Goal: Task Accomplishment & Management: Manage account settings

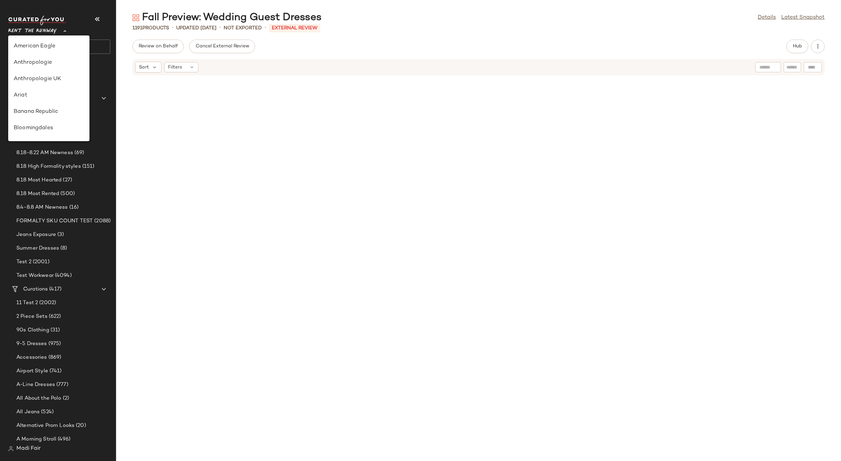
scroll to position [311, 0]
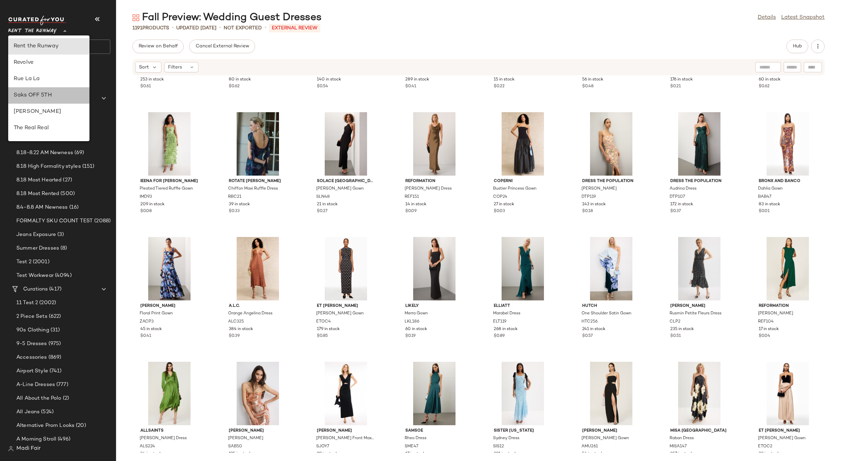
click at [57, 97] on div "Saks OFF 5TH" at bounding box center [49, 95] width 70 height 8
type input "**"
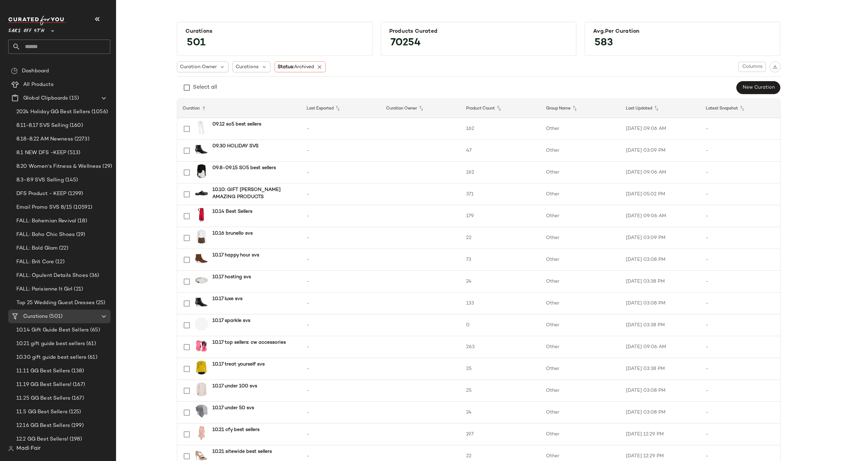
click at [63, 48] on input "text" at bounding box center [65, 47] width 90 height 14
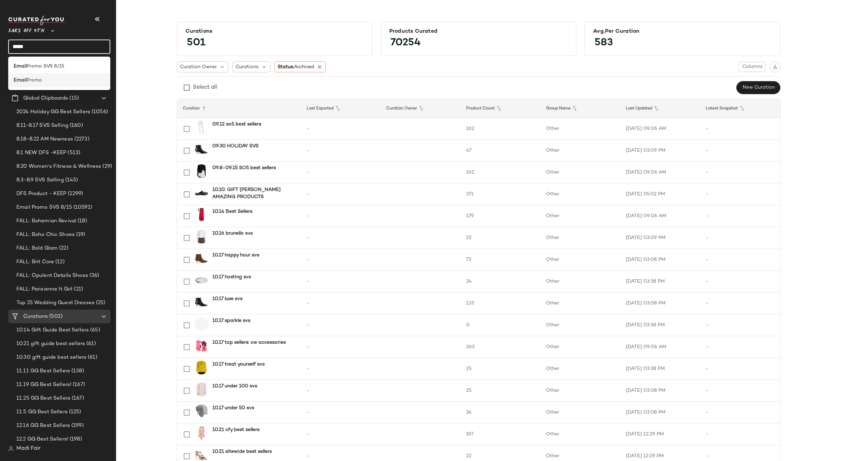
type input "*****"
click at [53, 84] on div "Email Promo" at bounding box center [59, 80] width 91 height 7
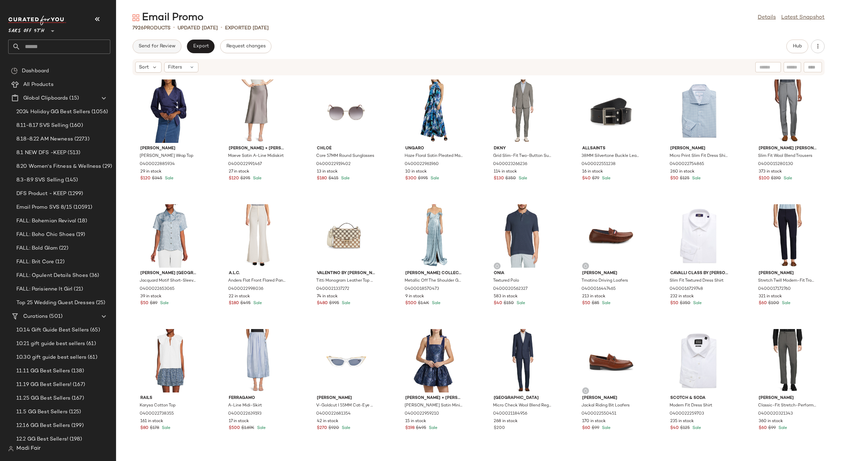
click at [155, 44] on span "Send for Review" at bounding box center [156, 46] width 37 height 5
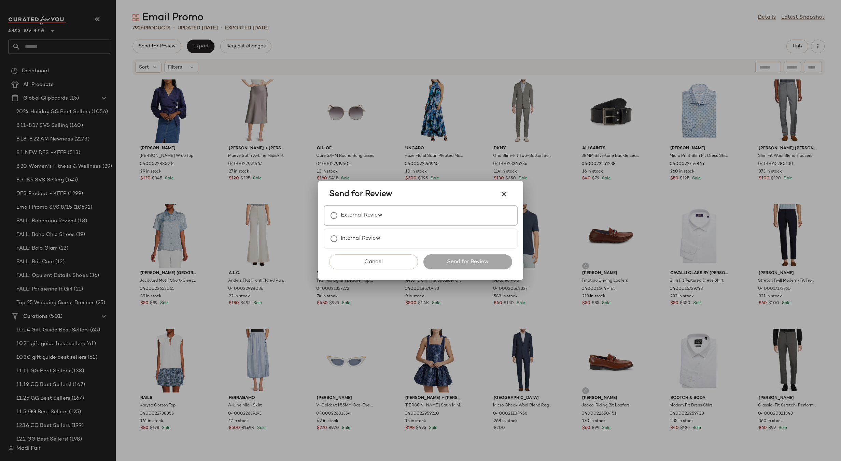
click at [375, 207] on div "External Review" at bounding box center [421, 215] width 194 height 20
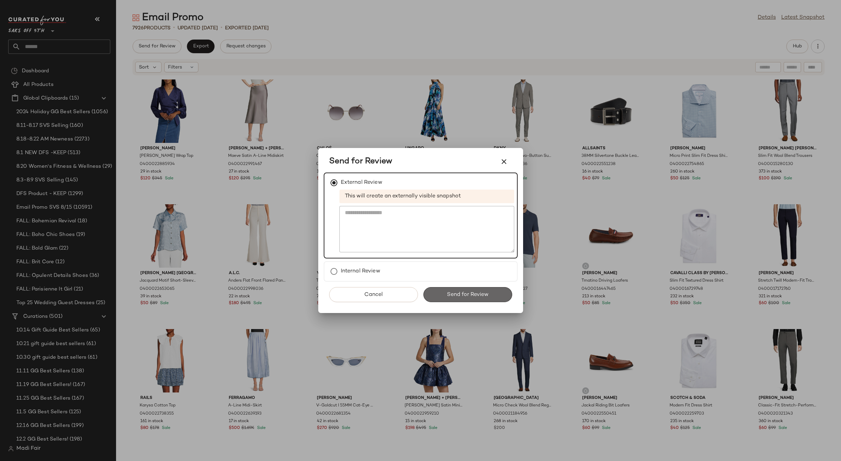
click at [456, 291] on button "Send for Review" at bounding box center [467, 294] width 89 height 15
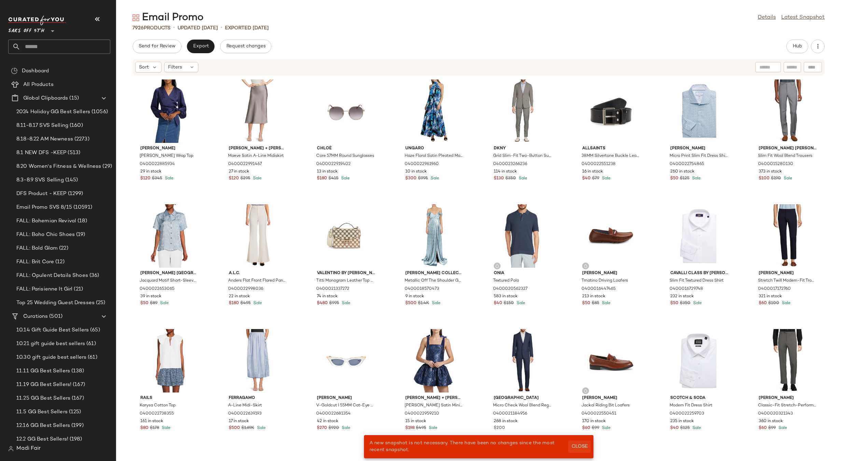
drag, startPoint x: 579, startPoint y: 446, endPoint x: 386, endPoint y: 219, distance: 298.0
click at [579, 446] on span "Close" at bounding box center [579, 446] width 17 height 5
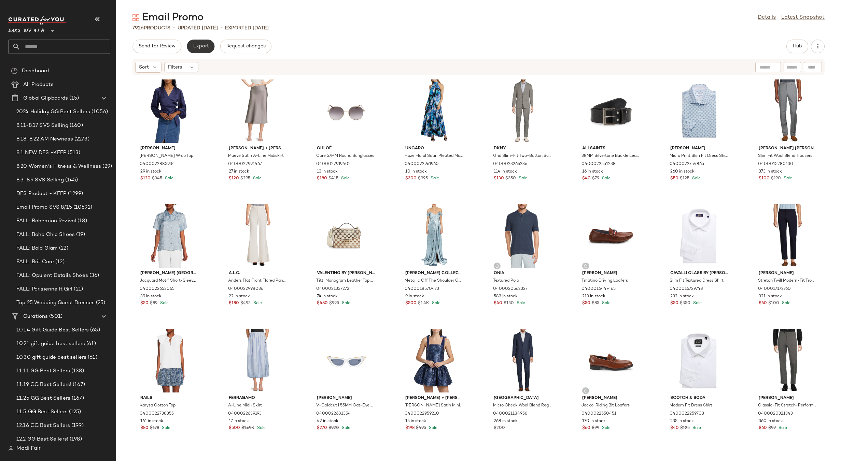
click at [199, 41] on button "Export" at bounding box center [201, 47] width 28 height 14
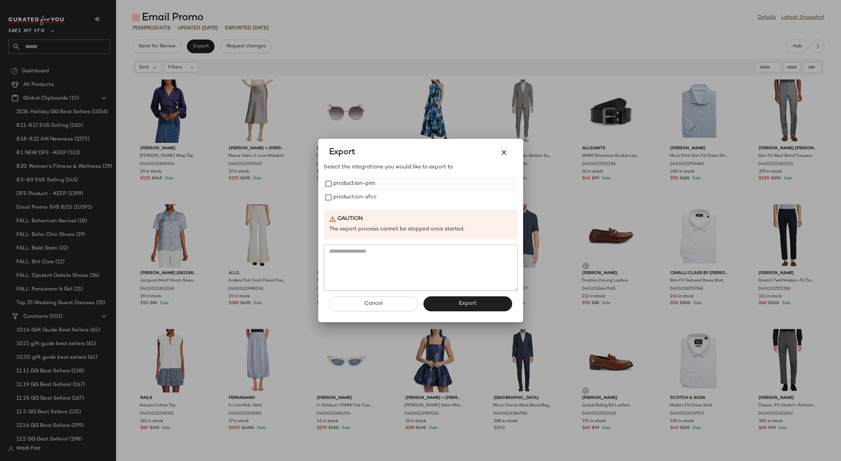
click at [356, 183] on label "production-pim" at bounding box center [354, 184] width 42 height 14
click at [354, 198] on label "production-sfcc" at bounding box center [354, 198] width 43 height 14
click at [461, 305] on span "Export" at bounding box center [467, 304] width 18 height 6
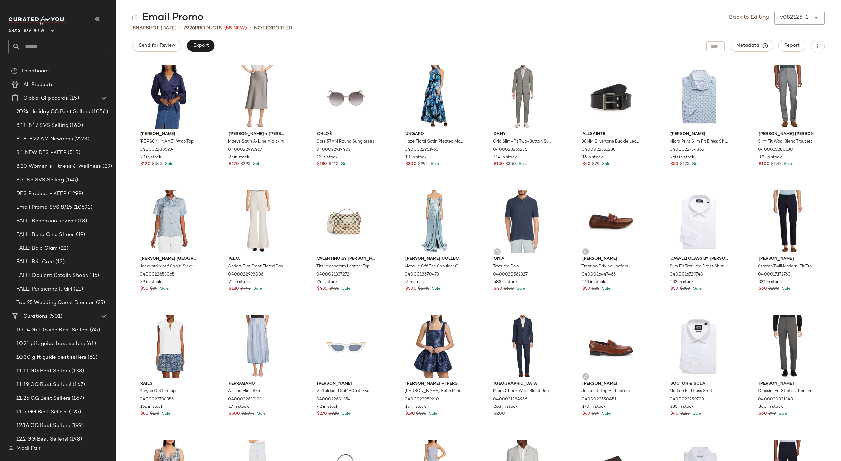
click at [326, 20] on div "Email Promo Back to Editing v082125-1 ******" at bounding box center [478, 18] width 725 height 14
click at [766, 16] on link "Back to Editing" at bounding box center [749, 18] width 40 height 8
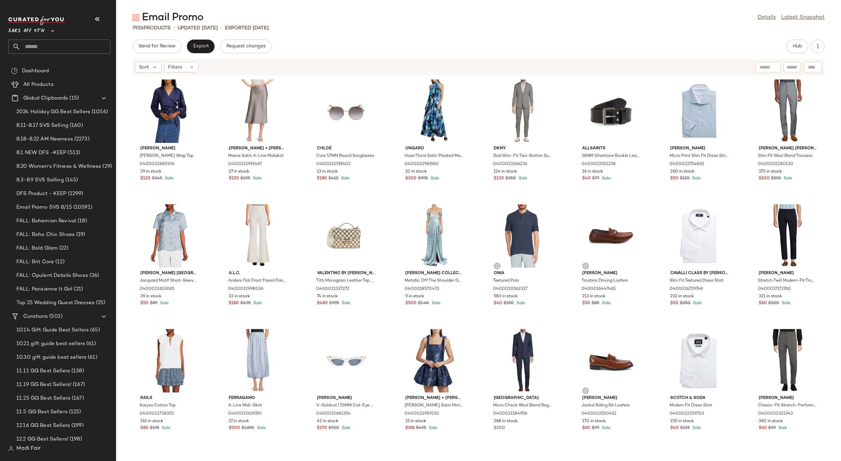
click at [49, 48] on input "text" at bounding box center [65, 47] width 90 height 14
click at [33, 30] on span "Saks OFF 5TH" at bounding box center [26, 29] width 36 height 12
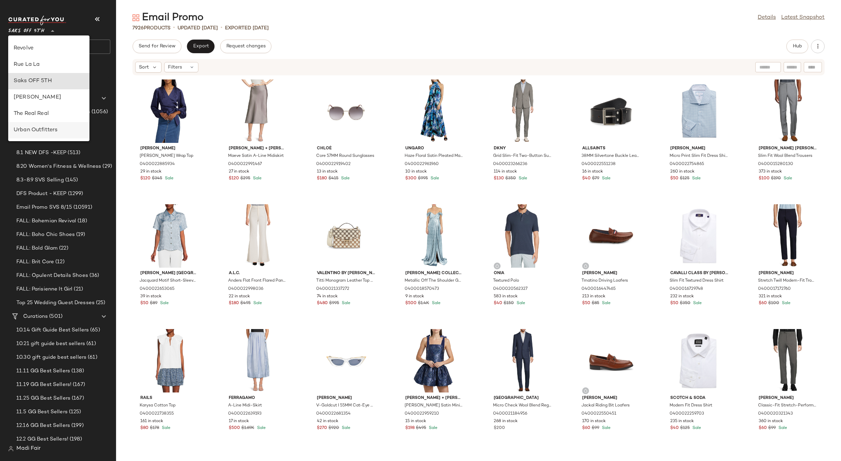
scroll to position [292, 0]
click at [45, 71] on div "Rent the Runway" at bounding box center [48, 65] width 81 height 16
type input "**"
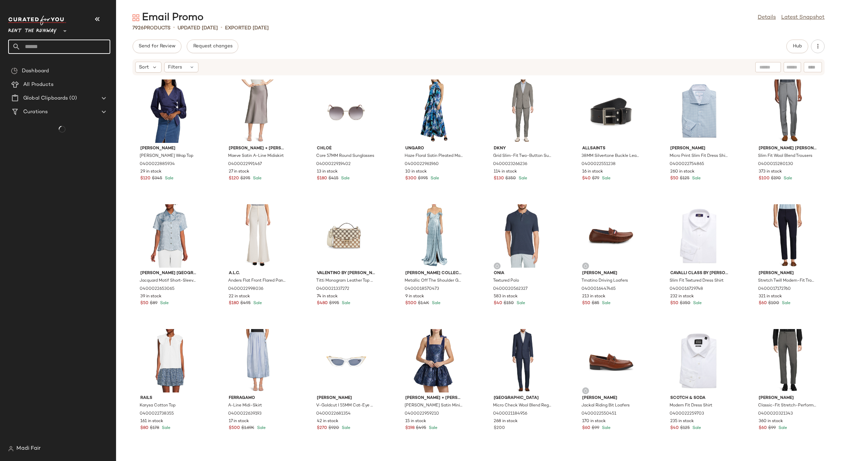
drag, startPoint x: 39, startPoint y: 46, endPoint x: 39, endPoint y: 42, distance: 4.4
click at [39, 46] on input "text" at bounding box center [65, 47] width 90 height 14
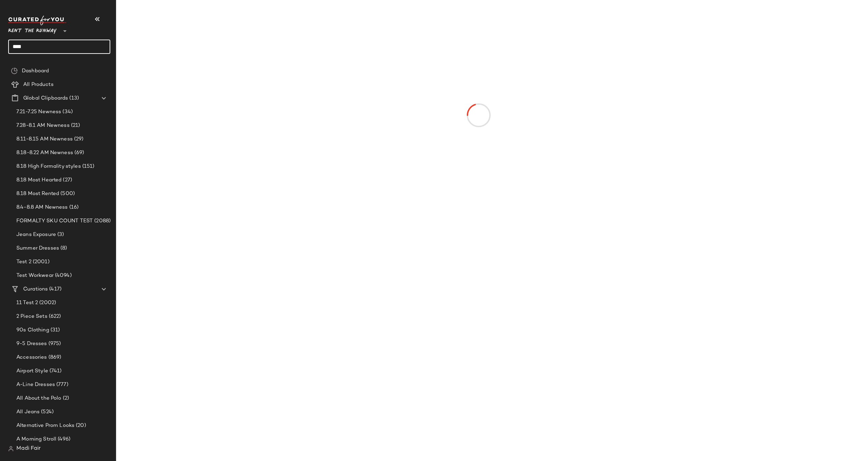
click at [42, 46] on input "****" at bounding box center [59, 47] width 102 height 14
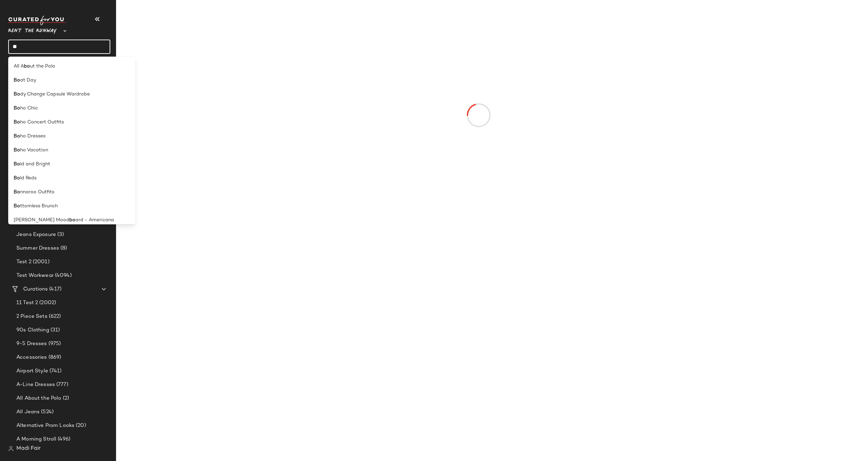
type input "**"
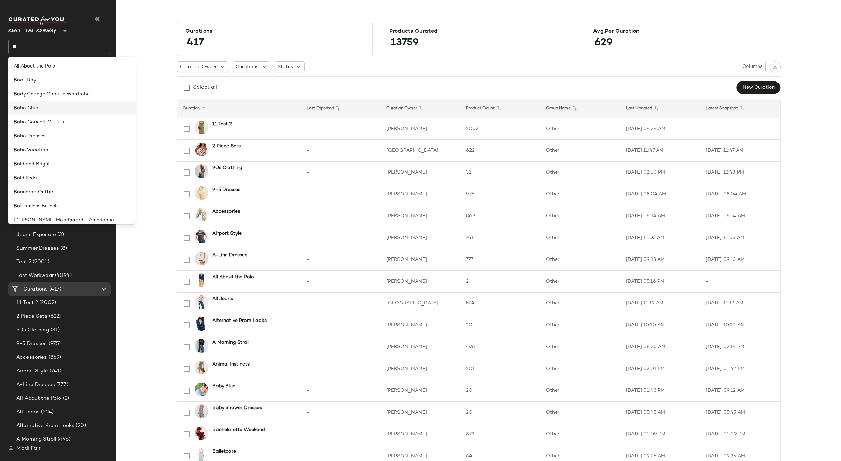
click at [35, 108] on span "ho Chic" at bounding box center [29, 108] width 18 height 7
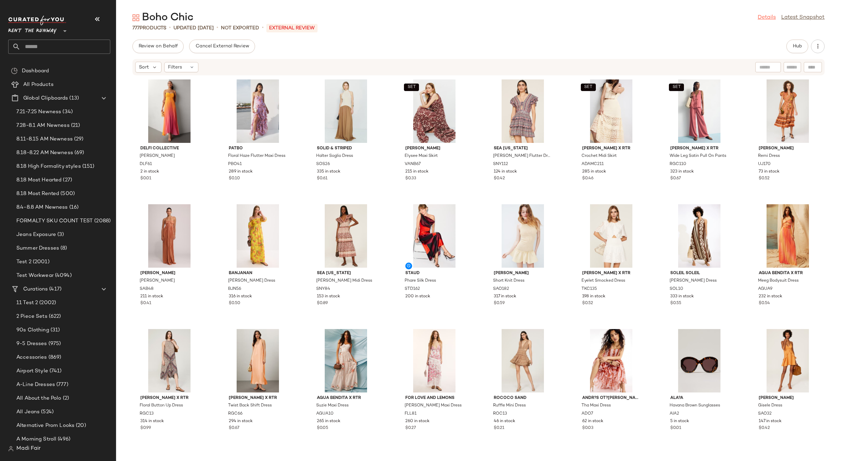
click at [769, 17] on link "Details" at bounding box center [766, 18] width 18 height 8
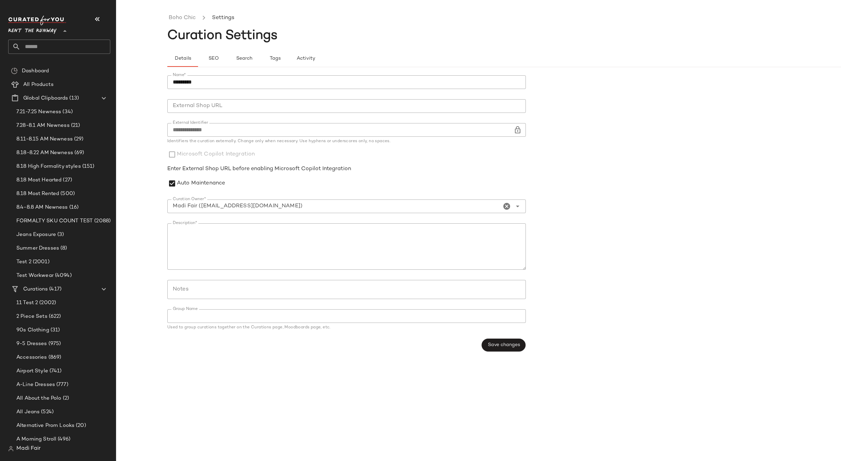
click at [57, 33] on div "Rent the Runway **" at bounding box center [33, 26] width 51 height 17
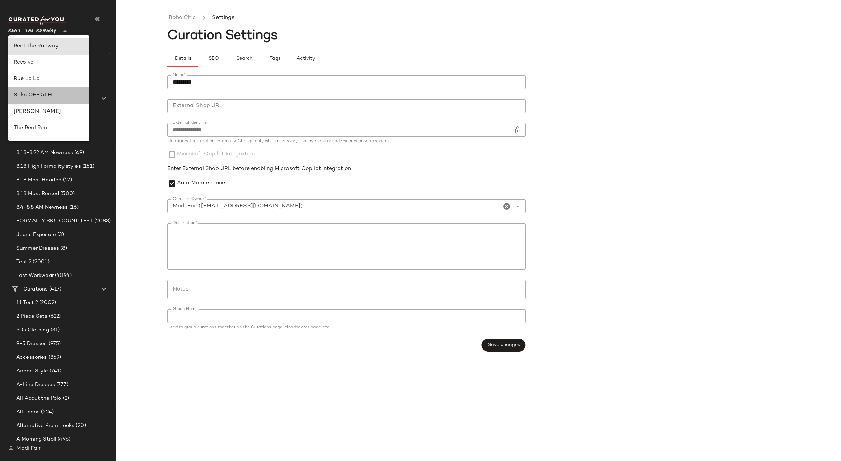
click at [60, 95] on div "Saks OFF 5TH" at bounding box center [49, 95] width 70 height 8
type input "**"
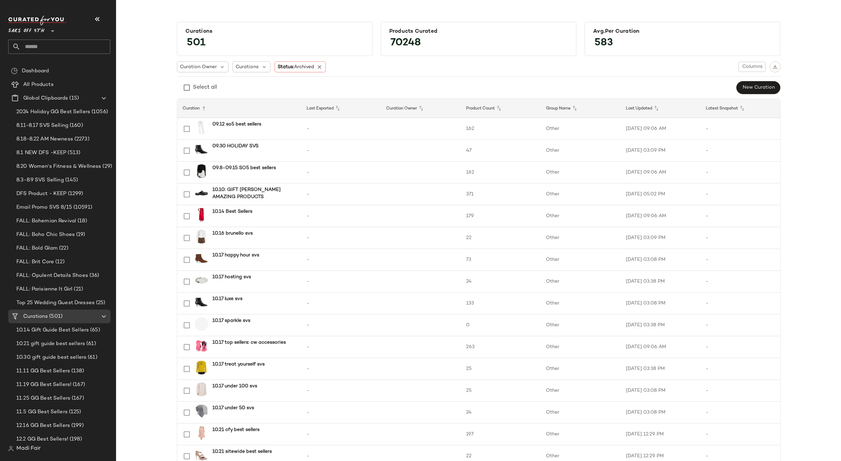
click at [36, 47] on input "text" at bounding box center [65, 47] width 90 height 14
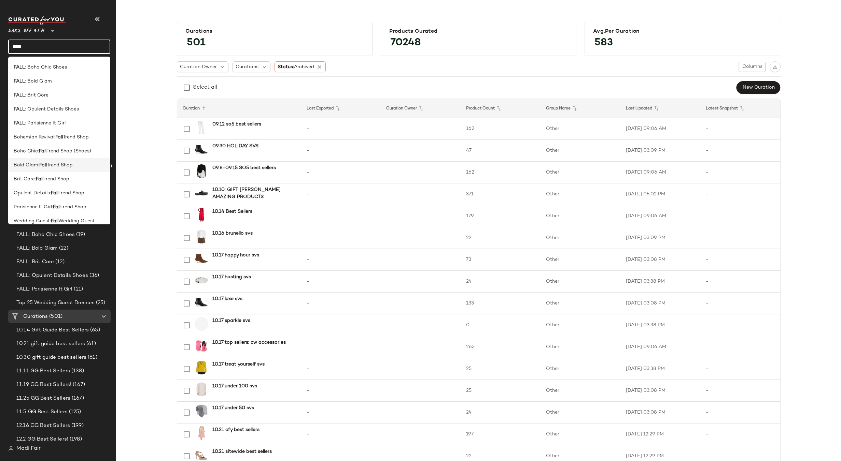
scroll to position [19, 0]
type input "****"
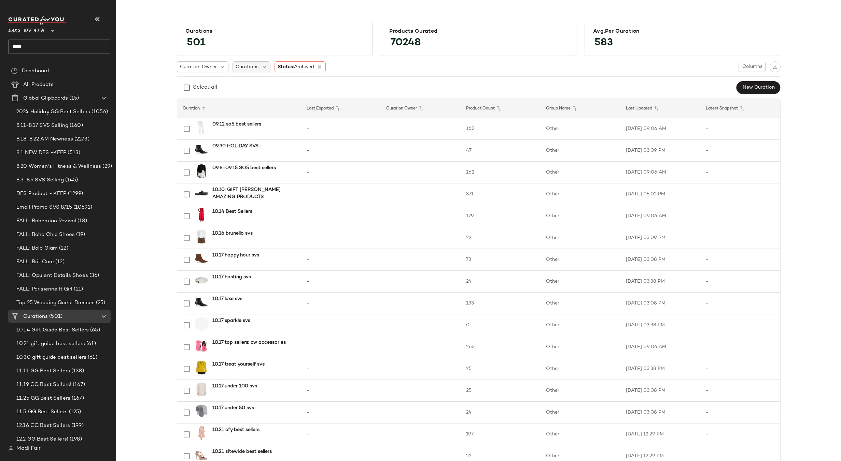
click at [248, 66] on span "Curations" at bounding box center [246, 66] width 23 height 7
click at [251, 85] on input "text" at bounding box center [275, 86] width 80 height 10
type input "****"
drag, startPoint x: 316, startPoint y: 66, endPoint x: 309, endPoint y: 66, distance: 6.8
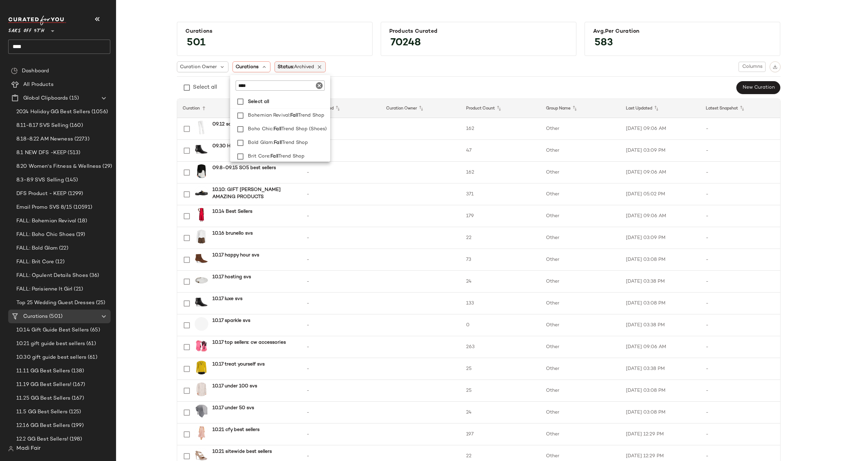
click at [316, 66] on div "Status: Archived" at bounding box center [300, 66] width 52 height 11
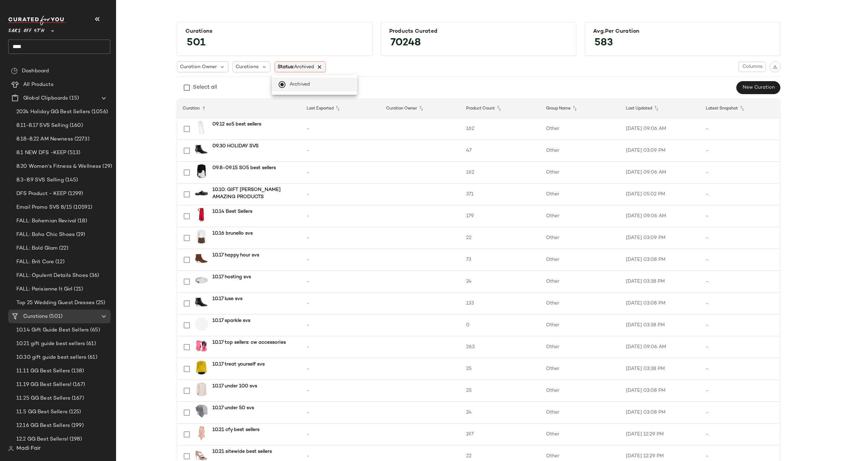
click at [319, 66] on icon at bounding box center [320, 67] width 6 height 6
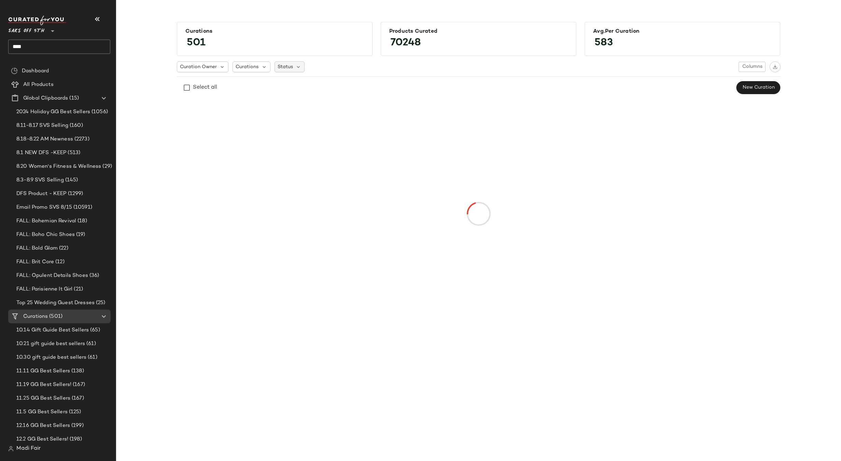
click at [281, 67] on span "Status" at bounding box center [284, 66] width 15 height 7
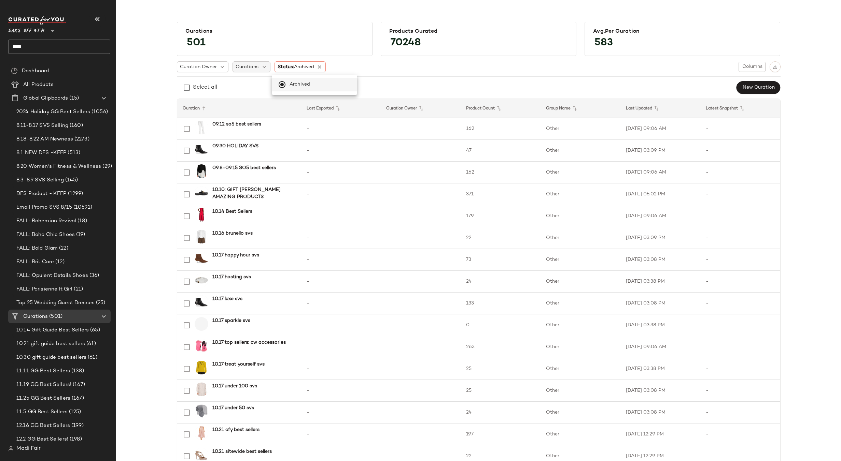
click at [239, 65] on span "Curations" at bounding box center [246, 66] width 23 height 7
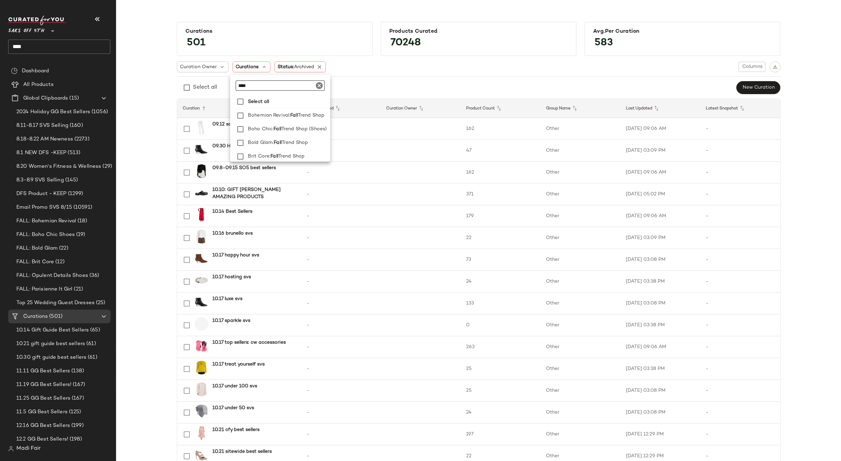
click at [252, 86] on input "****" at bounding box center [277, 86] width 85 height 10
type input "*"
type input "****"
click at [360, 72] on div "Curation Owner Curations Status: Archived Columns" at bounding box center [478, 66] width 603 height 11
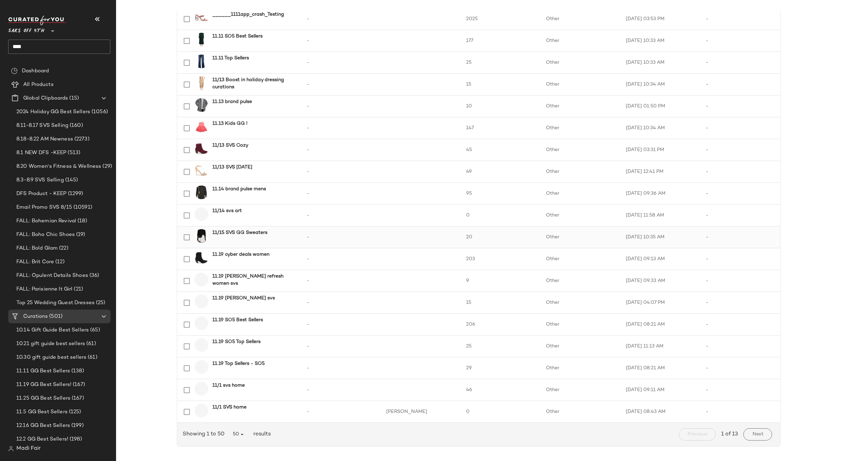
scroll to position [789, 0]
click at [751, 432] on span "Next" at bounding box center [756, 432] width 11 height 5
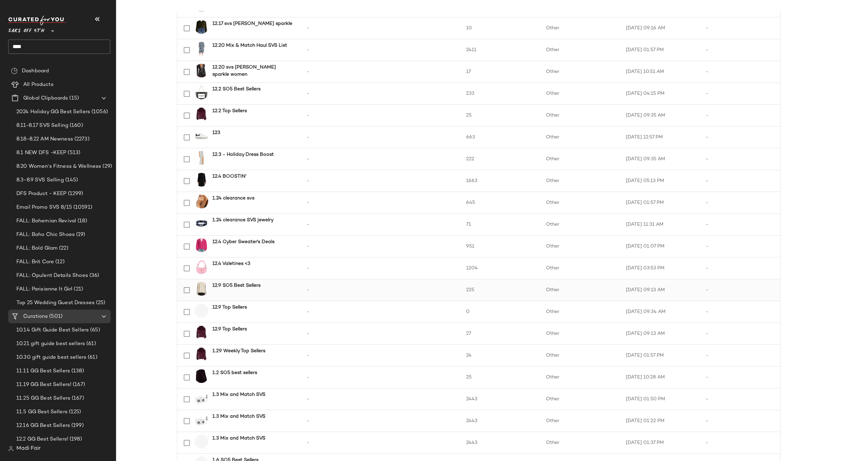
scroll to position [789, 0]
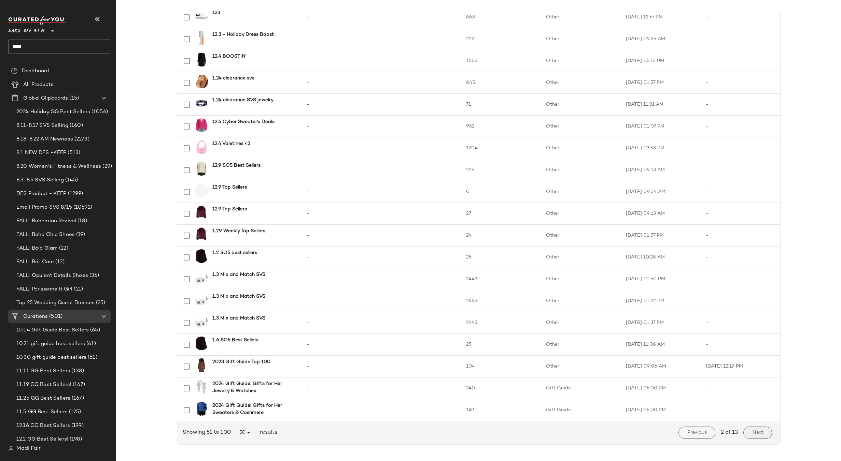
click at [752, 435] on span "Next" at bounding box center [756, 432] width 11 height 5
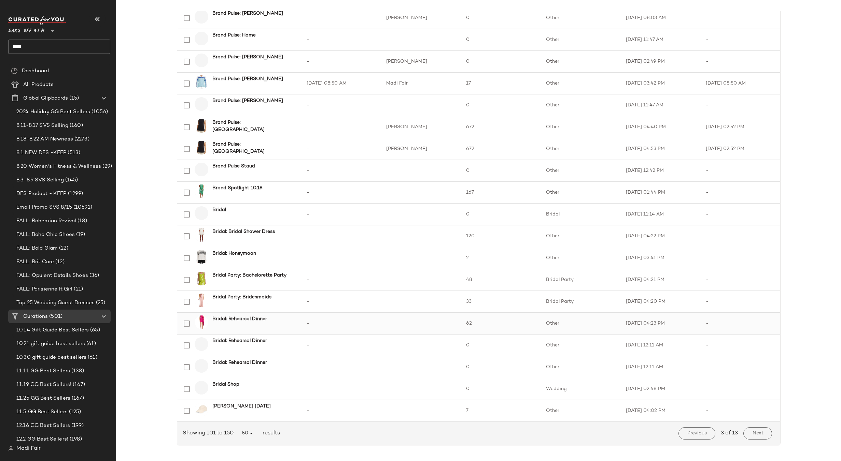
scroll to position [789, 0]
click at [761, 433] on span "Next" at bounding box center [756, 432] width 11 height 5
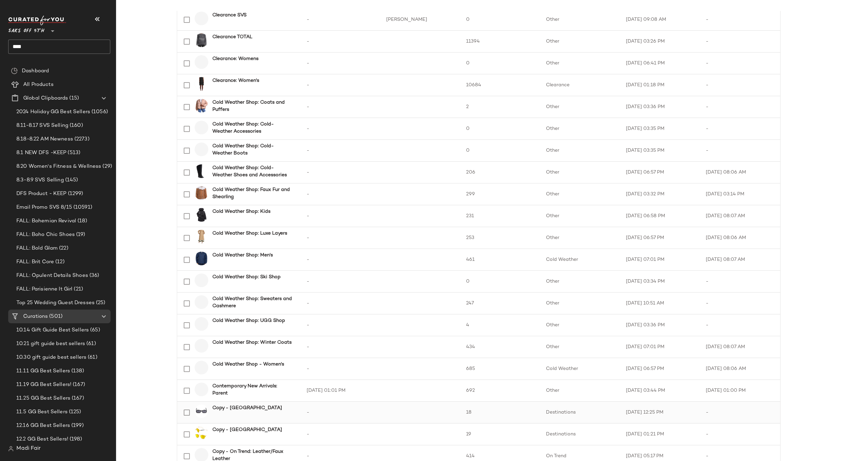
scroll to position [789, 0]
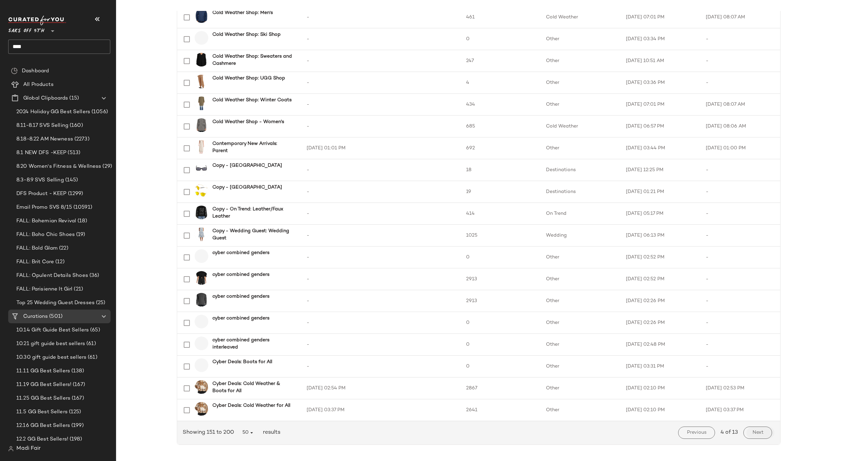
click at [761, 435] on span "Next" at bounding box center [756, 432] width 11 height 5
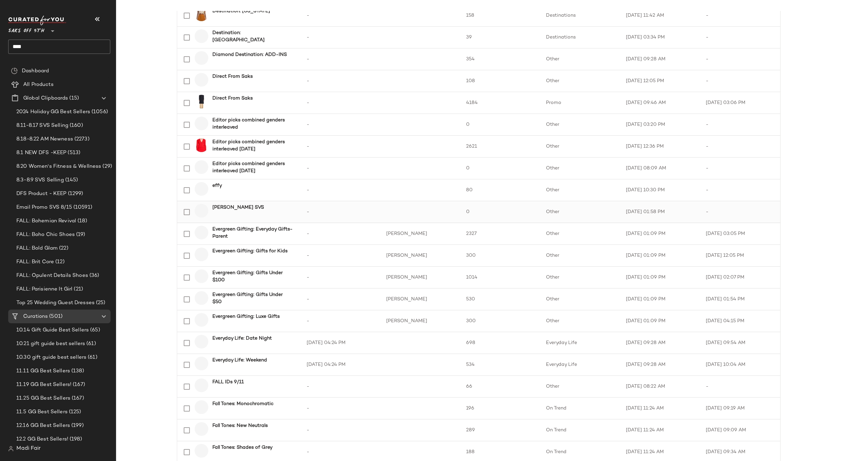
scroll to position [546, 0]
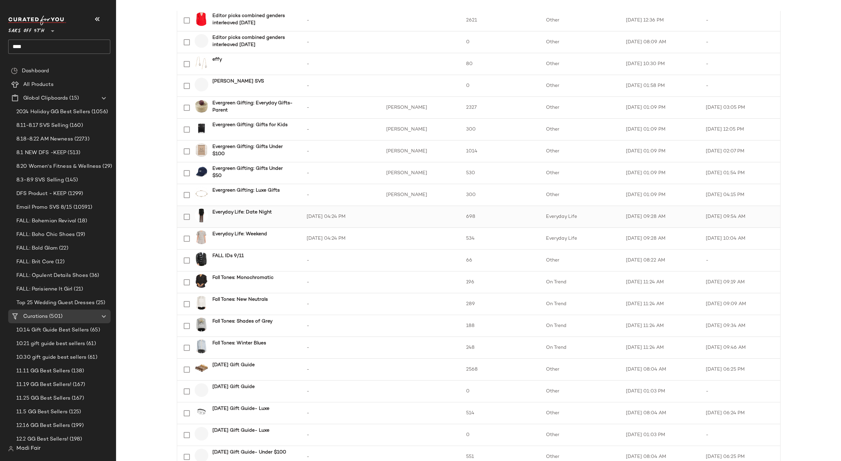
scroll to position [614, 0]
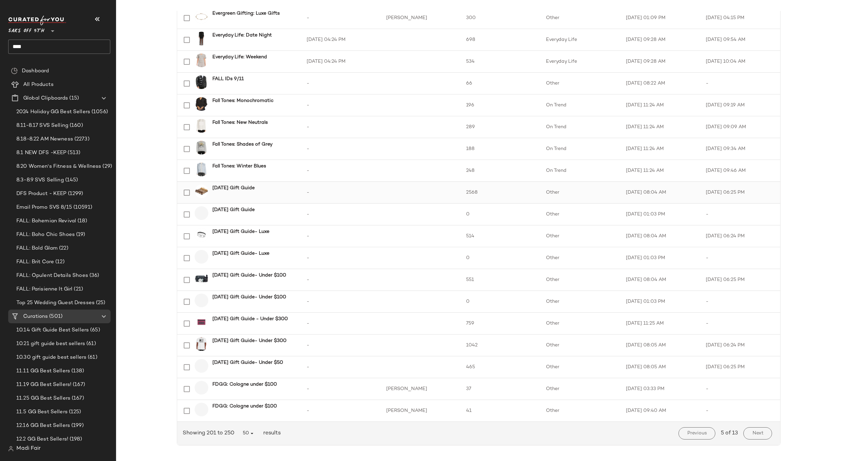
scroll to position [789, 0]
click at [749, 429] on button "Next" at bounding box center [757, 433] width 28 height 12
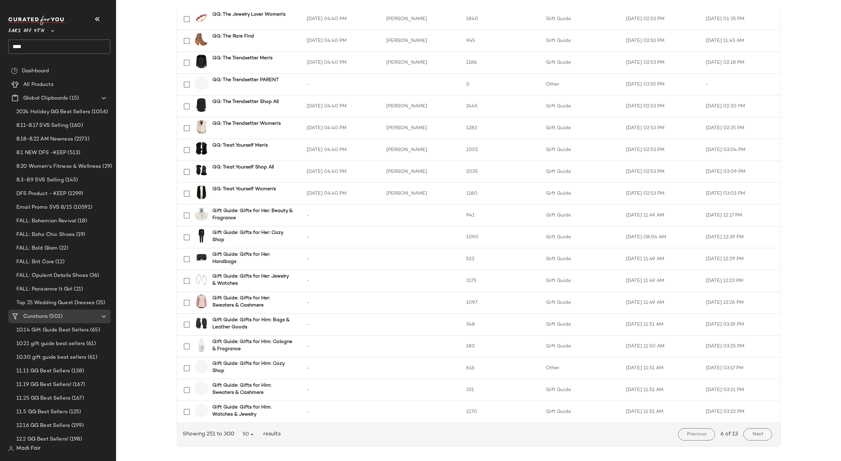
scroll to position [789, 0]
click at [753, 429] on button "Next" at bounding box center [757, 433] width 28 height 12
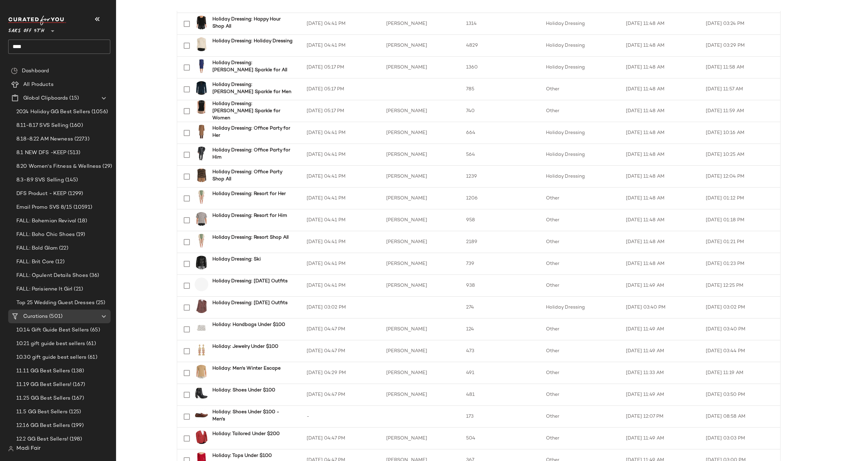
scroll to position [789, 0]
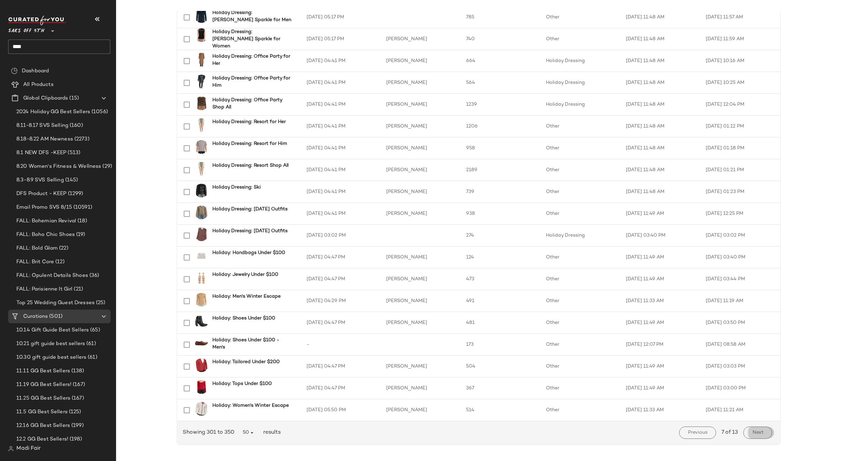
click at [756, 432] on span "Next" at bounding box center [756, 432] width 11 height 5
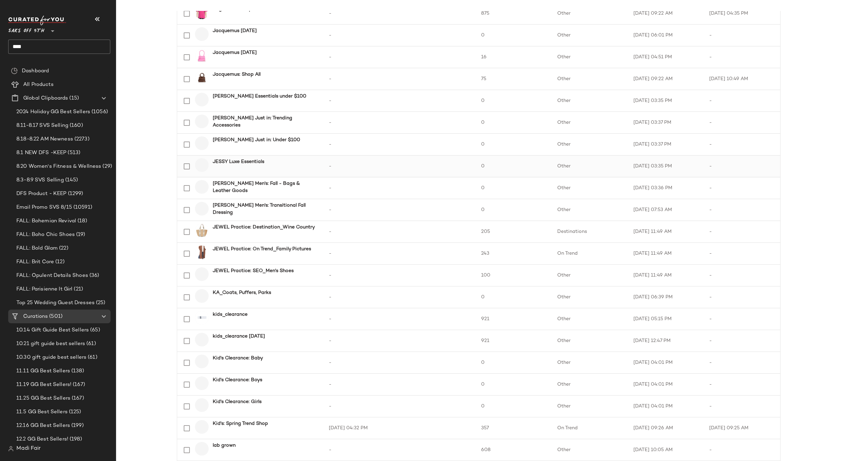
scroll to position [205, 0]
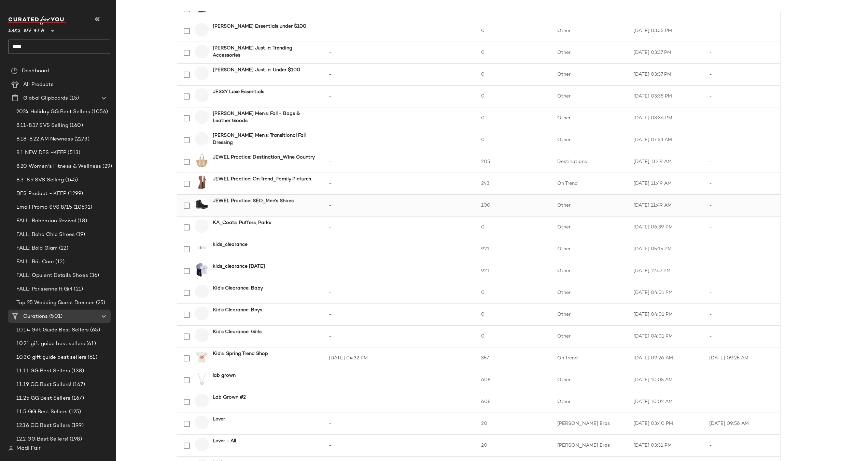
scroll to position [273, 0]
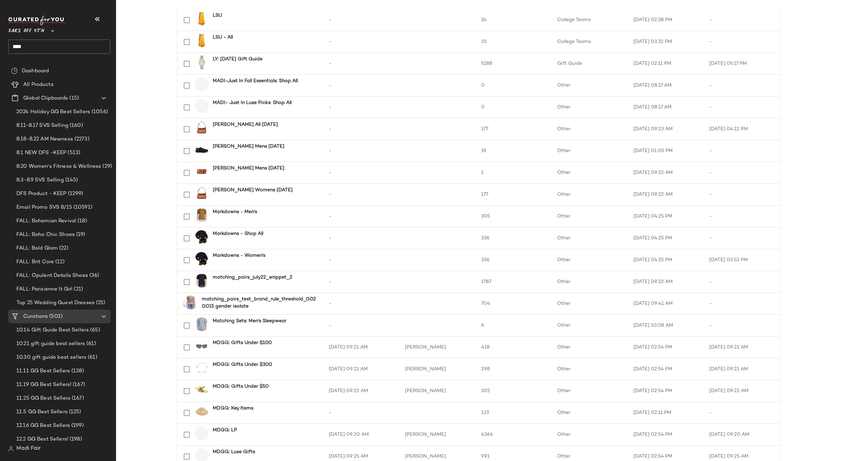
scroll to position [789, 0]
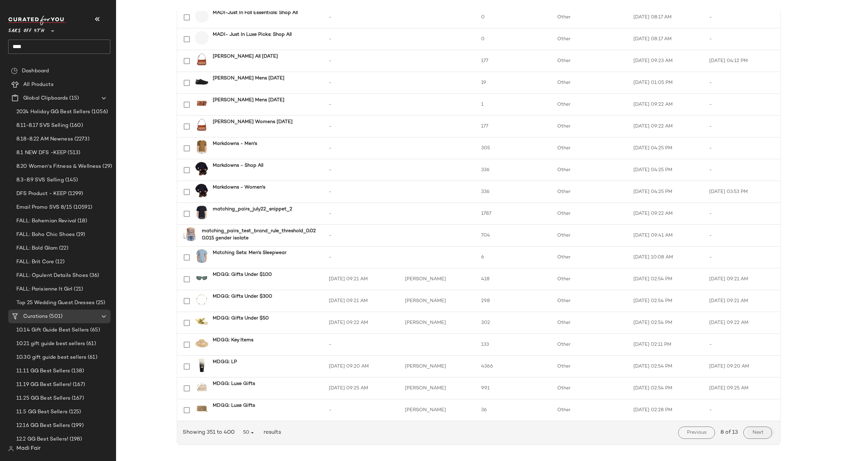
click at [754, 429] on button "Next" at bounding box center [757, 433] width 28 height 12
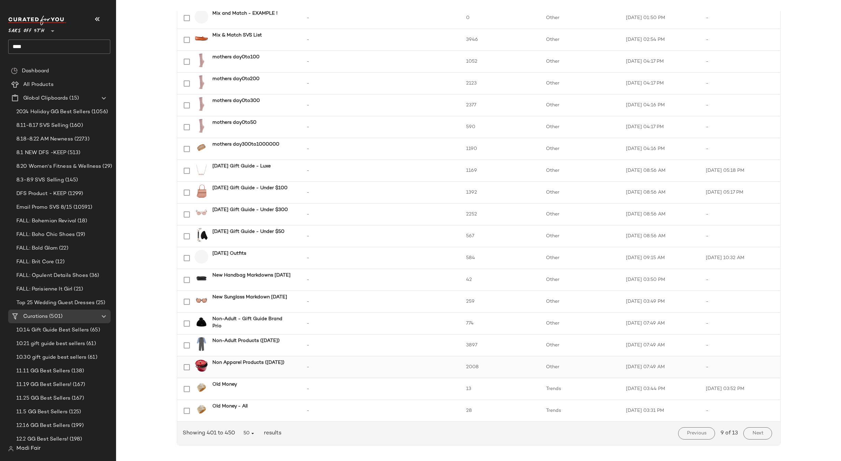
scroll to position [789, 0]
click at [763, 432] on button "Next" at bounding box center [757, 433] width 28 height 12
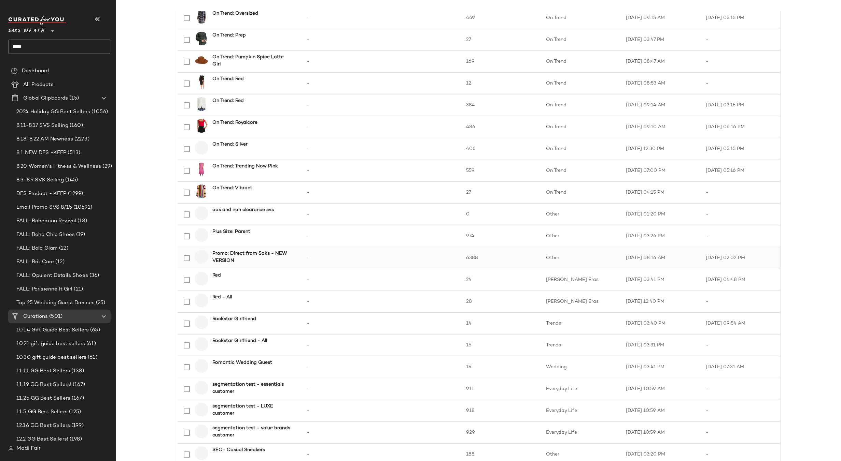
scroll to position [273, 0]
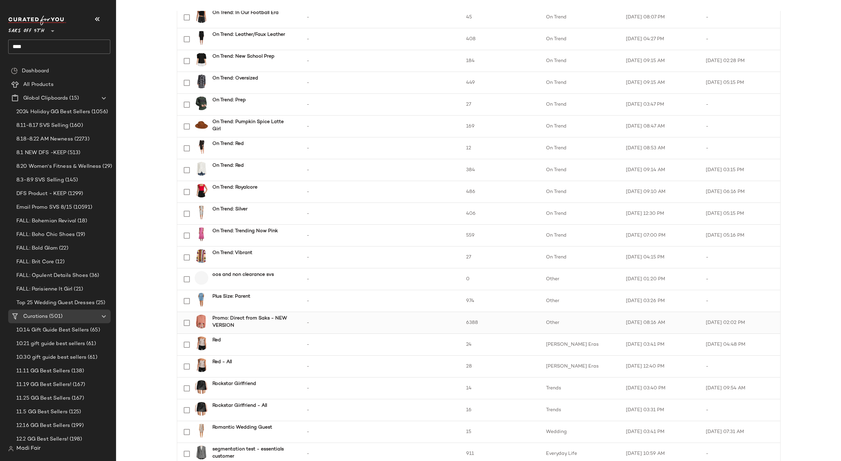
scroll to position [102, 0]
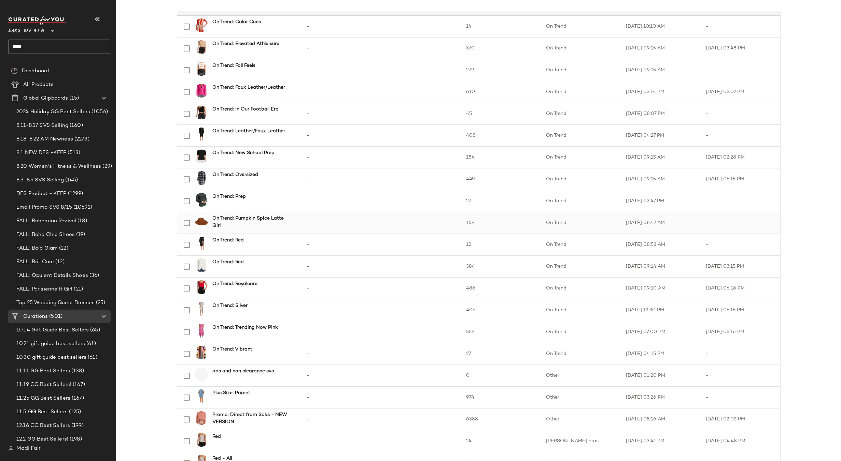
scroll to position [68, 0]
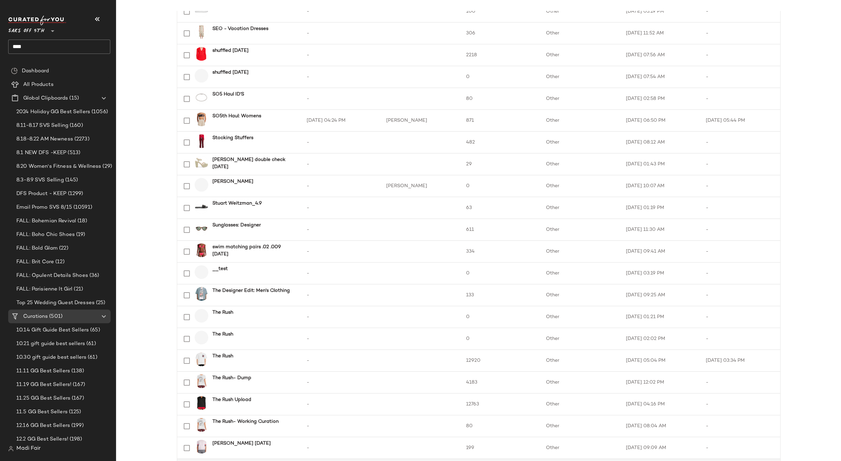
scroll to position [789, 0]
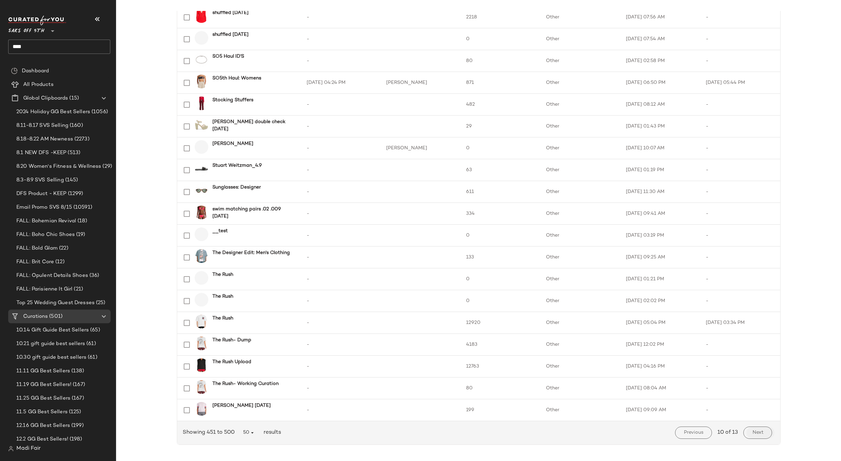
click at [759, 434] on span "Next" at bounding box center [756, 432] width 11 height 5
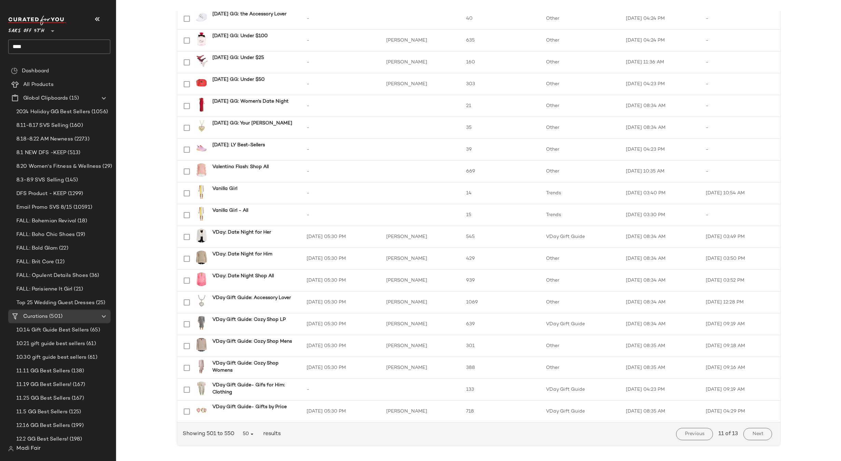
scroll to position [789, 0]
click at [762, 436] on button "Next" at bounding box center [757, 433] width 28 height 12
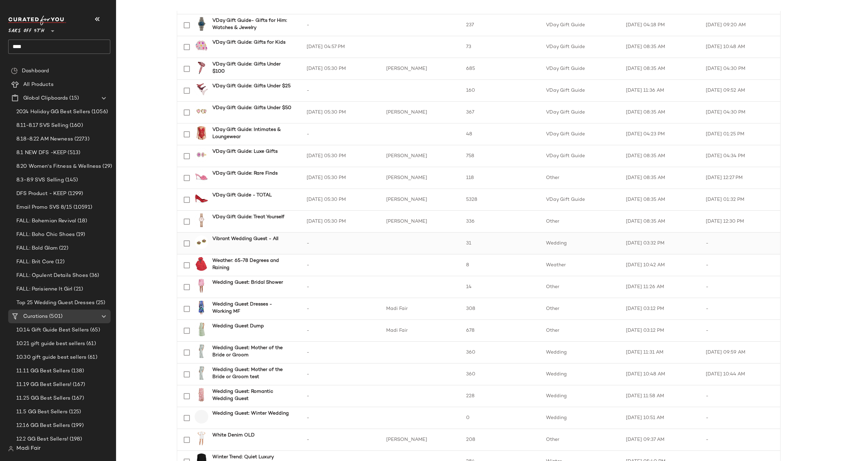
scroll to position [512, 0]
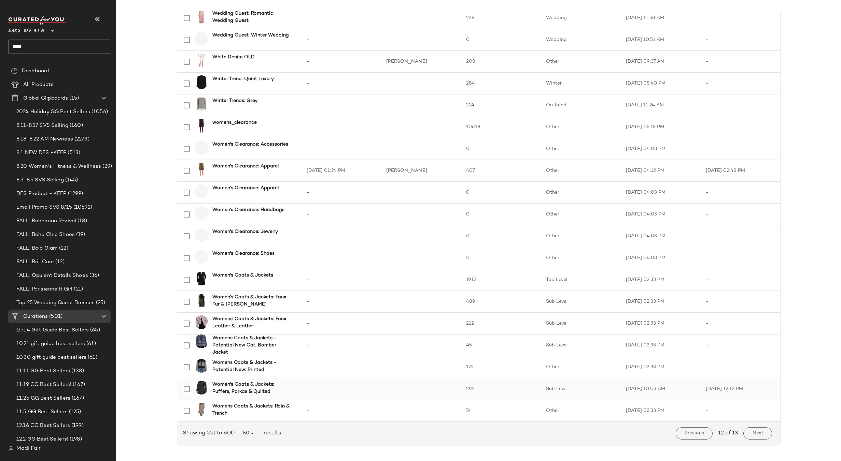
scroll to position [789, 0]
click at [755, 430] on span "Next" at bounding box center [756, 432] width 11 height 5
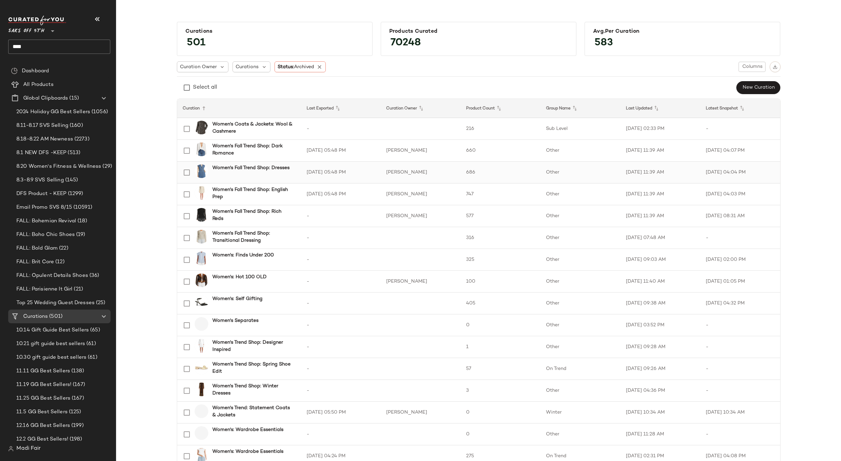
click at [234, 170] on b "Women's Fall Trend Shop: Dresses" at bounding box center [250, 167] width 77 height 7
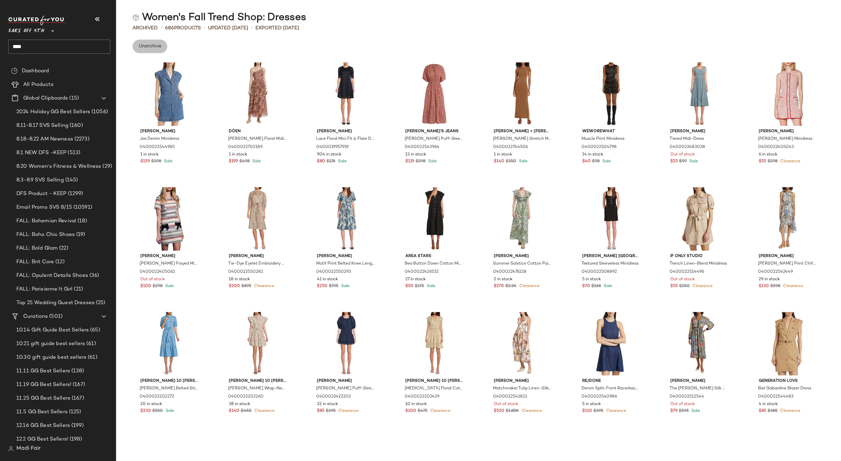
click at [159, 48] on span "Unarchive" at bounding box center [149, 46] width 23 height 5
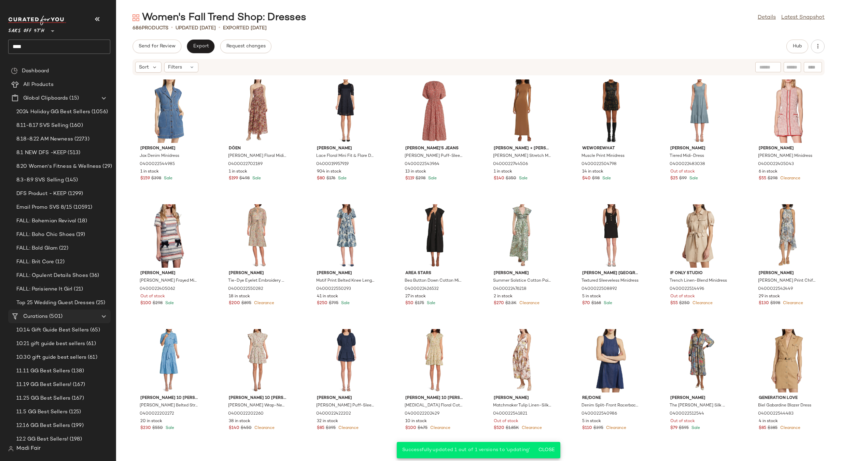
click at [58, 318] on span "(501)" at bounding box center [55, 317] width 15 height 8
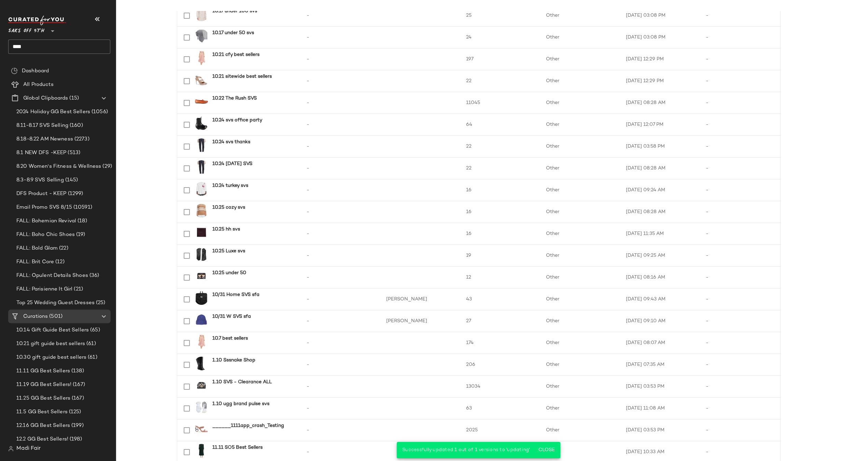
scroll to position [789, 0]
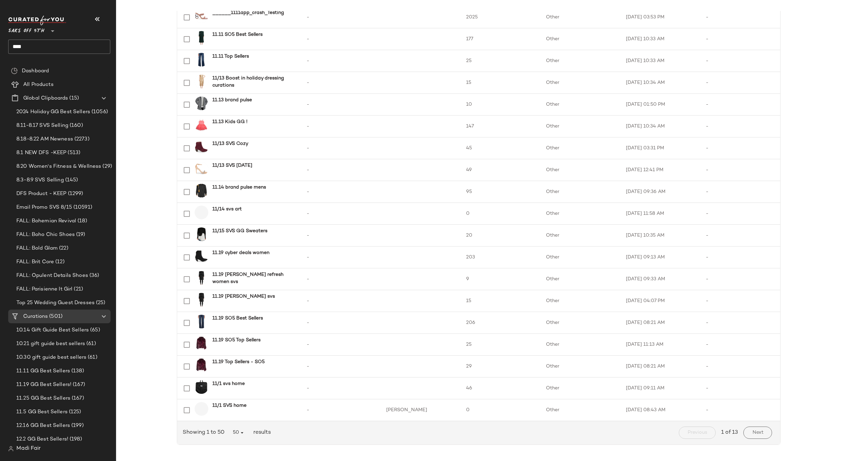
click at [729, 433] on span "1 of 13" at bounding box center [729, 433] width 17 height 8
click at [751, 432] on span "Next" at bounding box center [756, 432] width 11 height 5
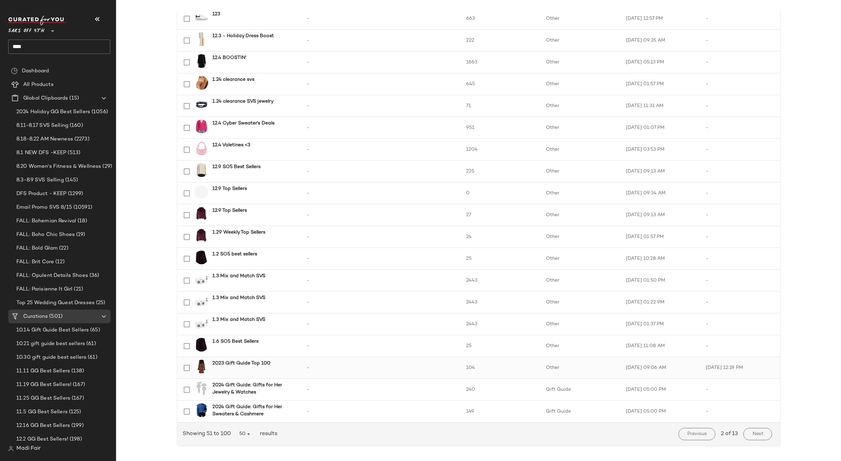
scroll to position [789, 0]
click at [759, 431] on span "Next" at bounding box center [756, 432] width 11 height 5
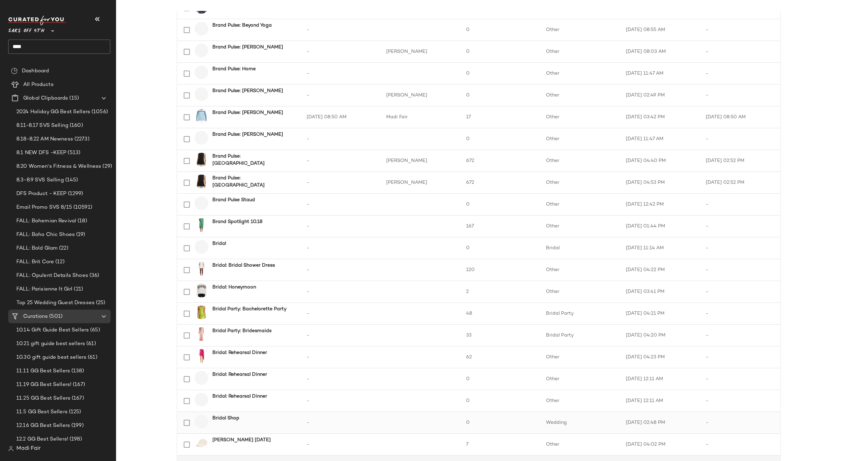
scroll to position [789, 0]
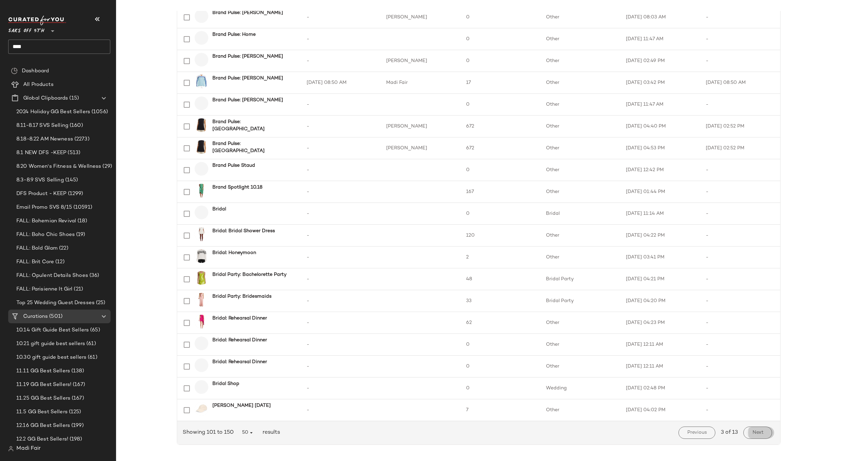
click at [754, 431] on span "Next" at bounding box center [756, 432] width 11 height 5
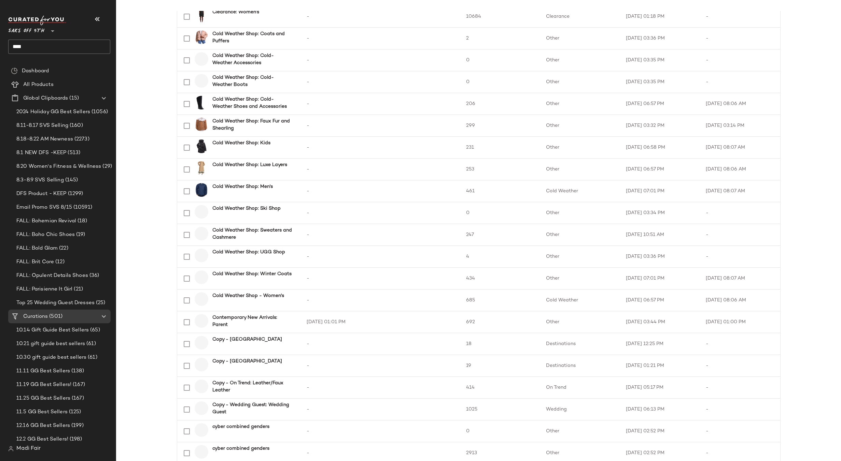
scroll to position [789, 0]
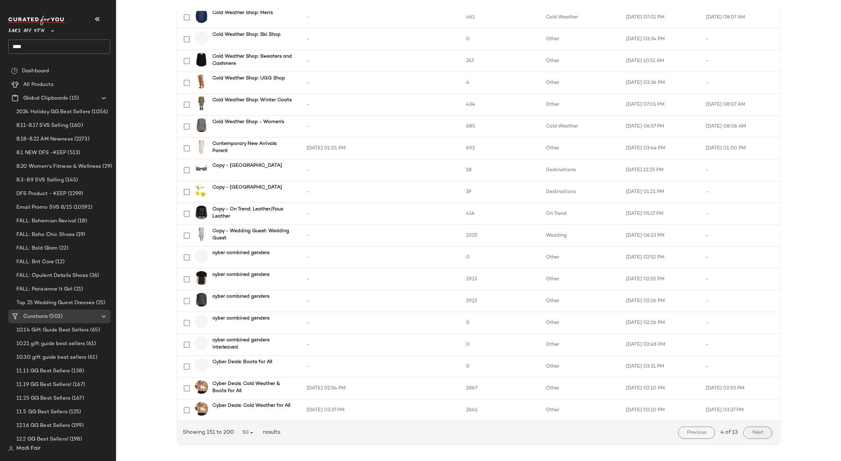
click at [762, 433] on button "Next" at bounding box center [757, 433] width 28 height 12
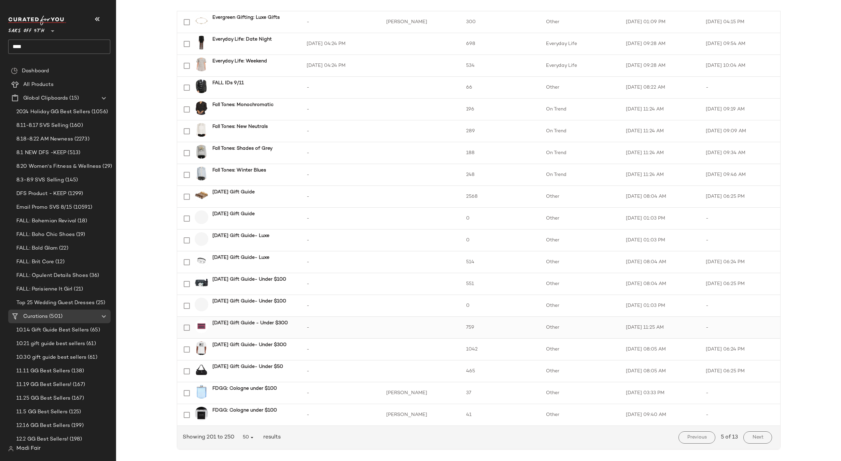
scroll to position [789, 0]
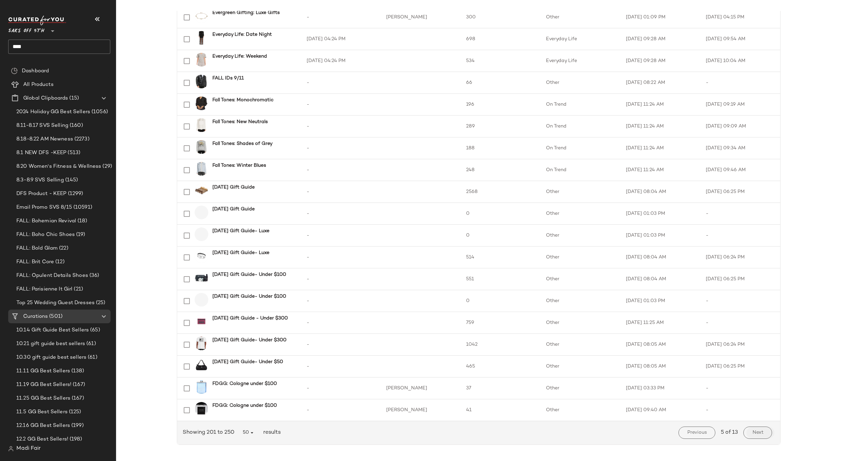
click at [756, 428] on button "Next" at bounding box center [757, 433] width 28 height 12
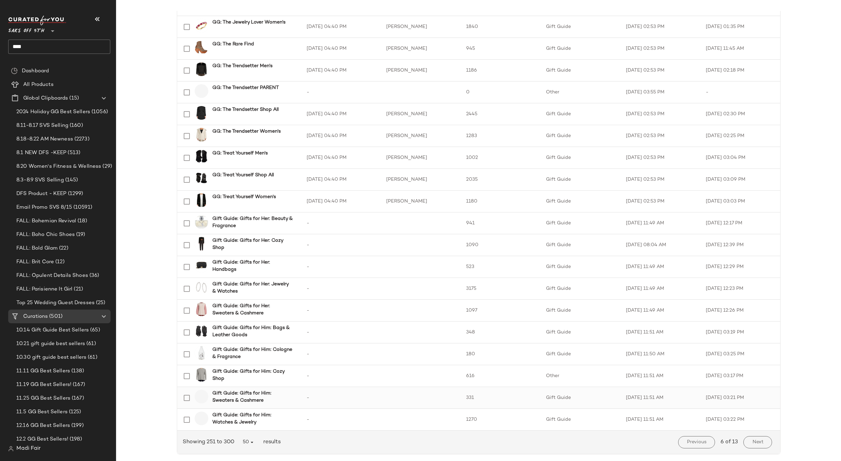
scroll to position [789, 0]
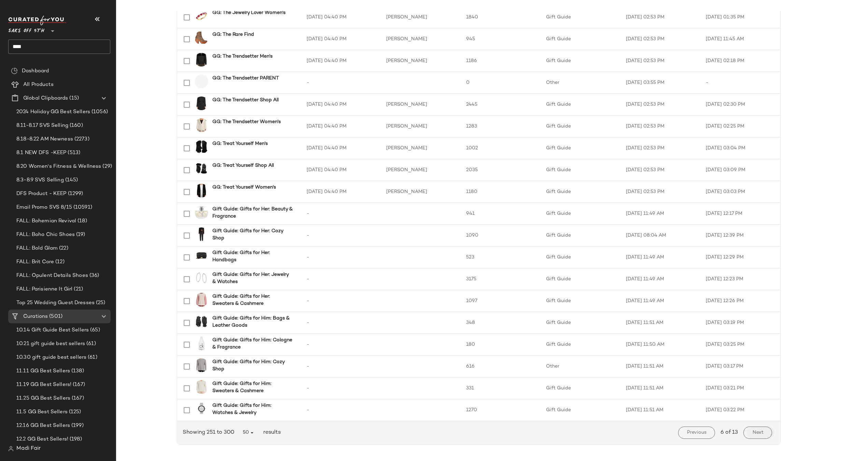
click at [747, 427] on button "Next" at bounding box center [757, 433] width 28 height 12
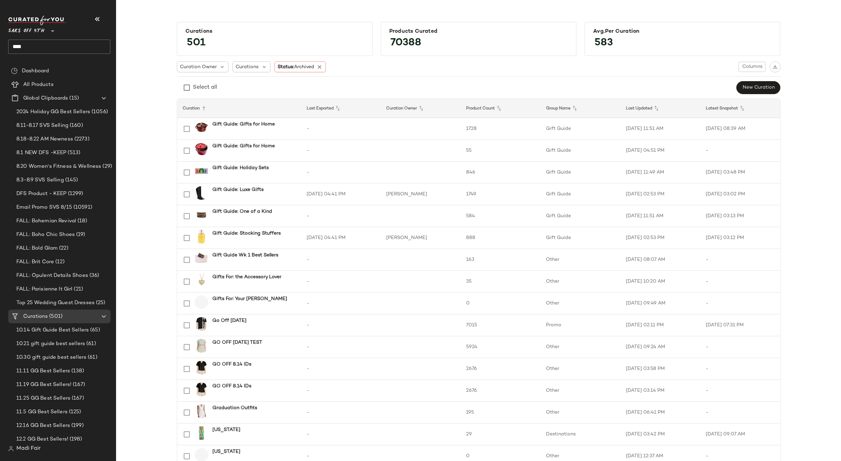
scroll to position [789, 0]
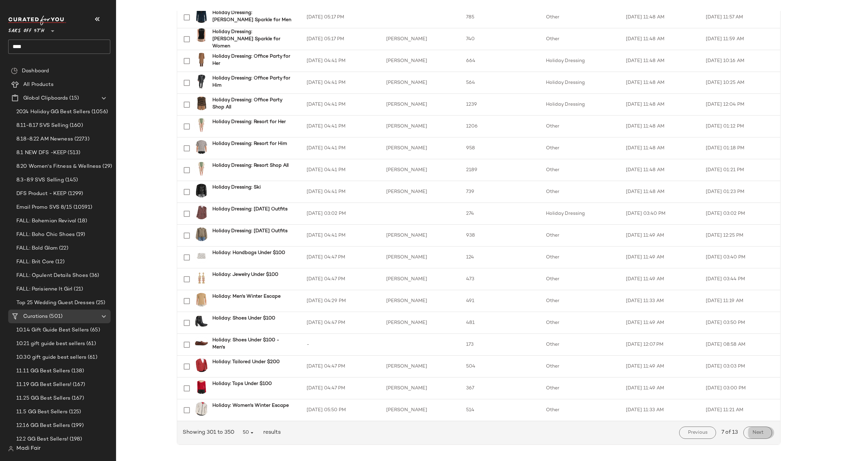
click at [763, 428] on button "Next" at bounding box center [757, 433] width 28 height 12
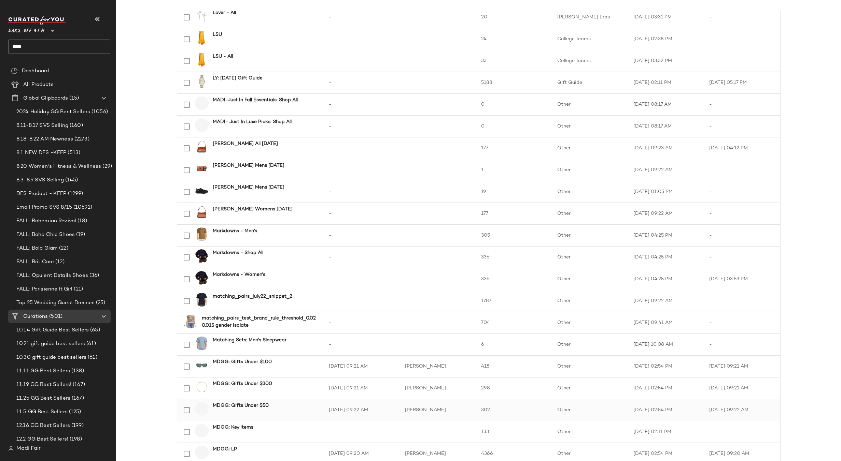
scroll to position [789, 0]
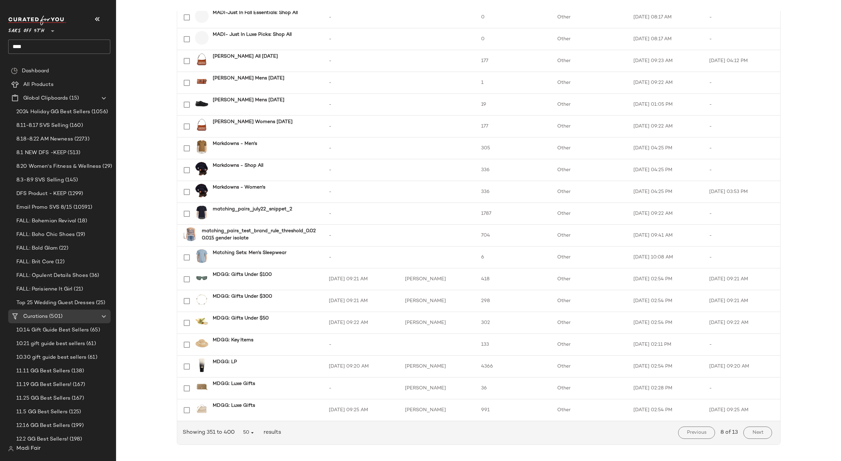
click at [760, 439] on div "Next" at bounding box center [757, 433] width 34 height 18
click at [757, 432] on span "Next" at bounding box center [756, 432] width 11 height 5
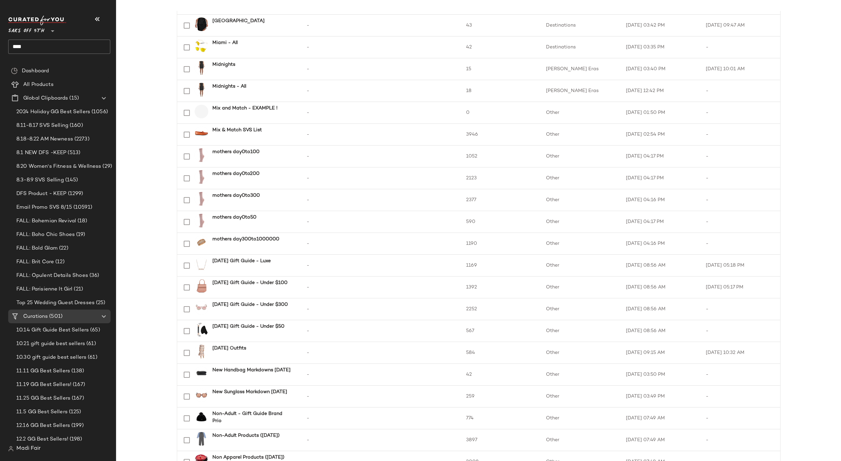
scroll to position [789, 0]
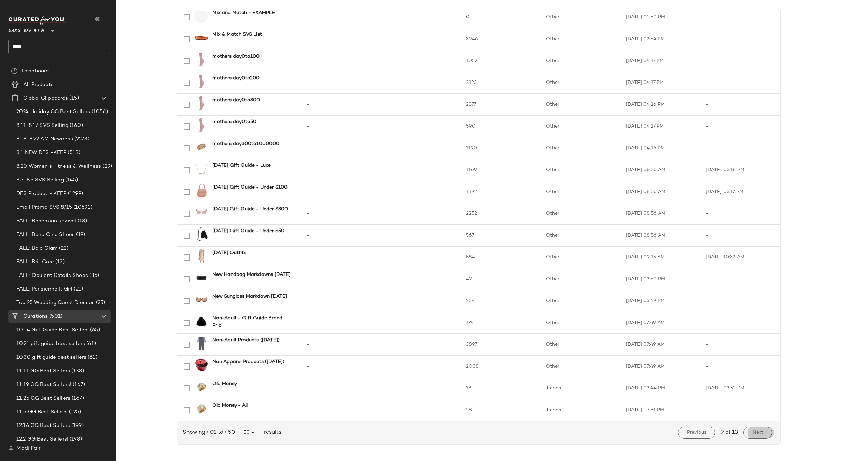
click at [758, 434] on span "Next" at bounding box center [756, 432] width 11 height 5
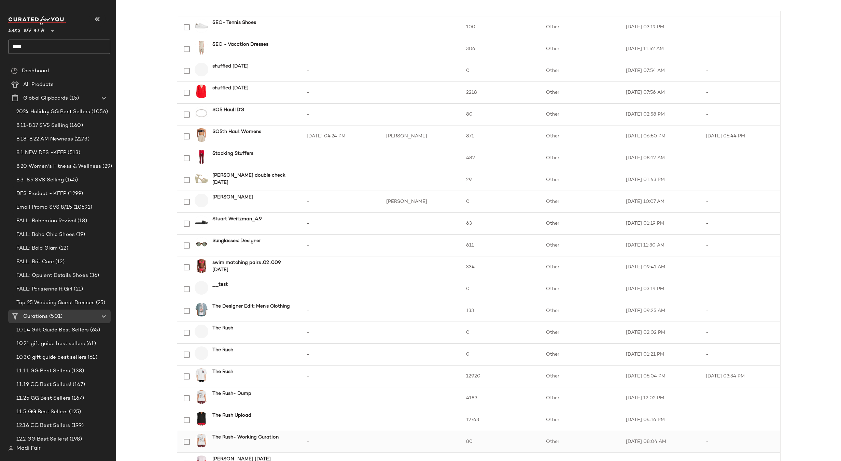
scroll to position [789, 0]
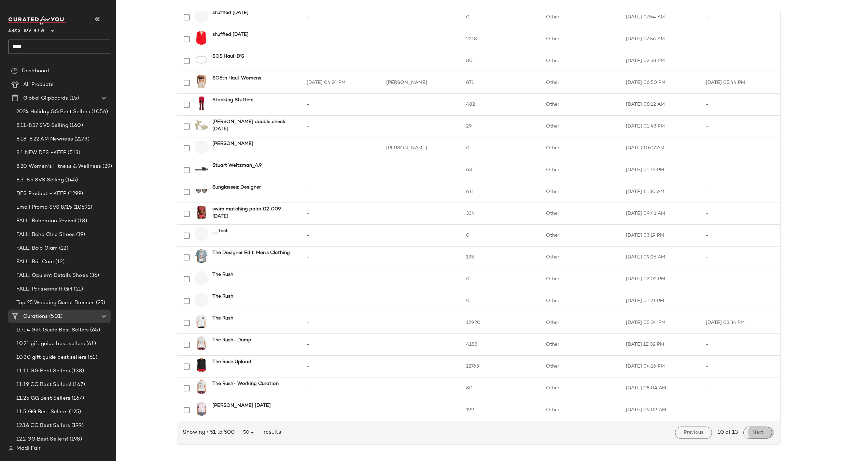
click at [750, 436] on button "Next" at bounding box center [757, 433] width 28 height 12
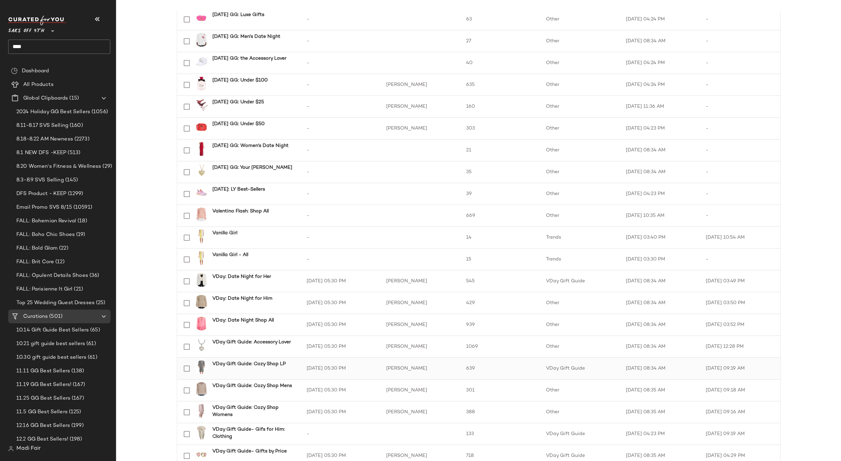
scroll to position [789, 0]
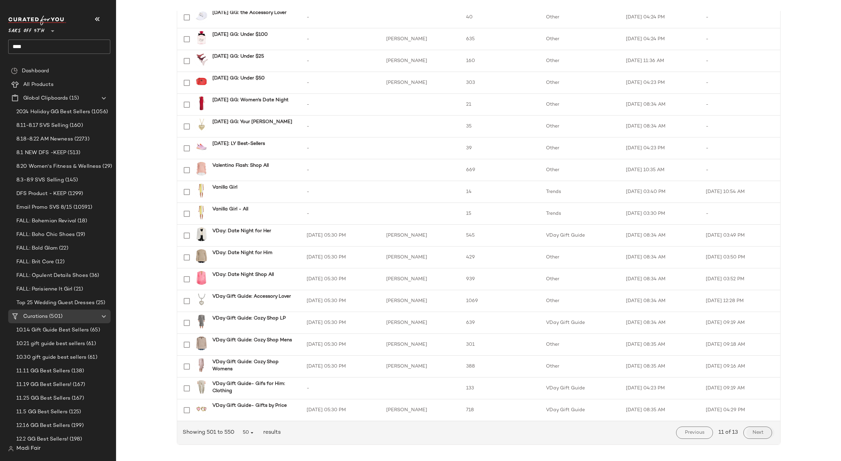
click at [751, 434] on span "Next" at bounding box center [756, 432] width 11 height 5
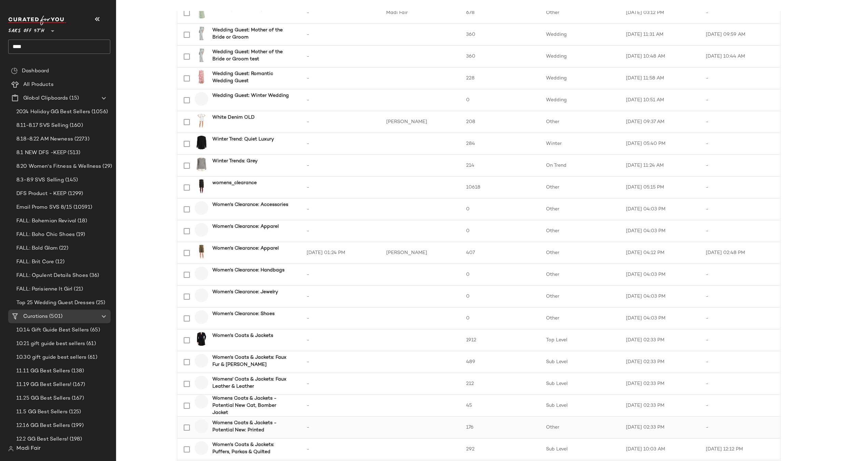
scroll to position [789, 0]
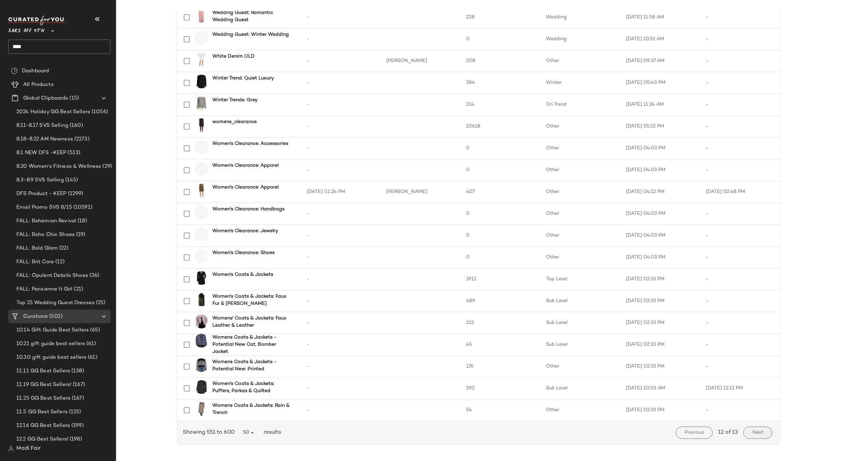
click at [746, 436] on button "Next" at bounding box center [757, 433] width 28 height 12
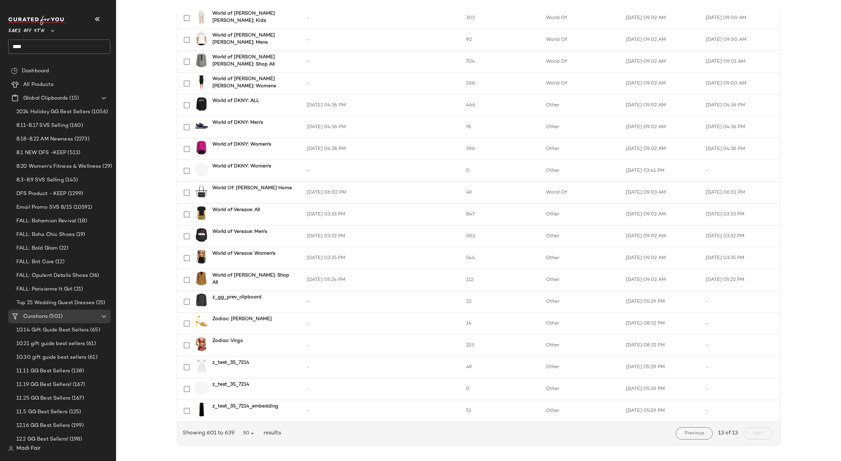
scroll to position [548, 0]
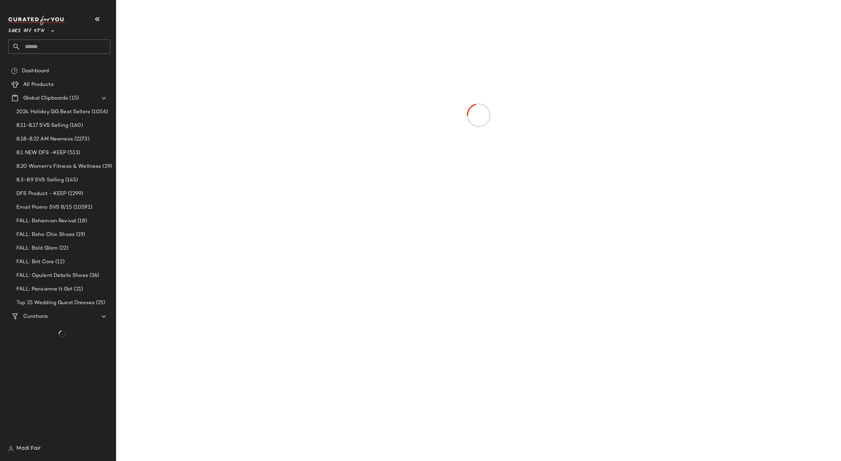
click at [54, 45] on input "text" at bounding box center [65, 47] width 90 height 14
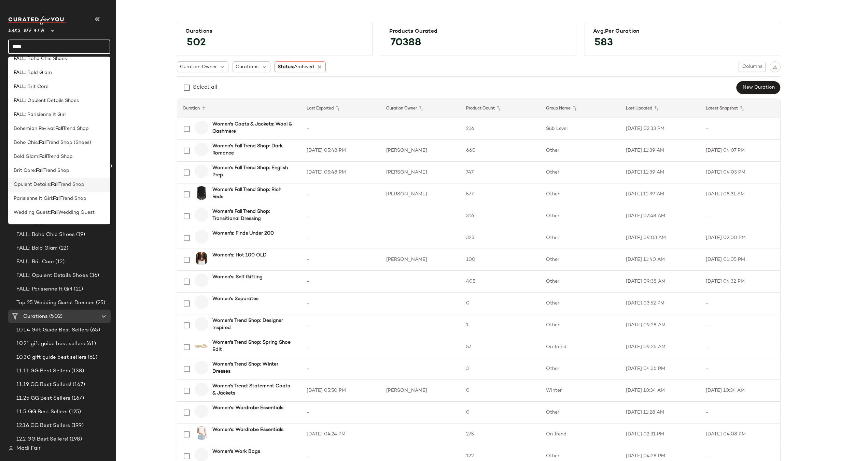
scroll to position [33, 0]
type input "****"
click at [75, 214] on span "Trend Shop: Dresses" at bounding box center [65, 214] width 46 height 7
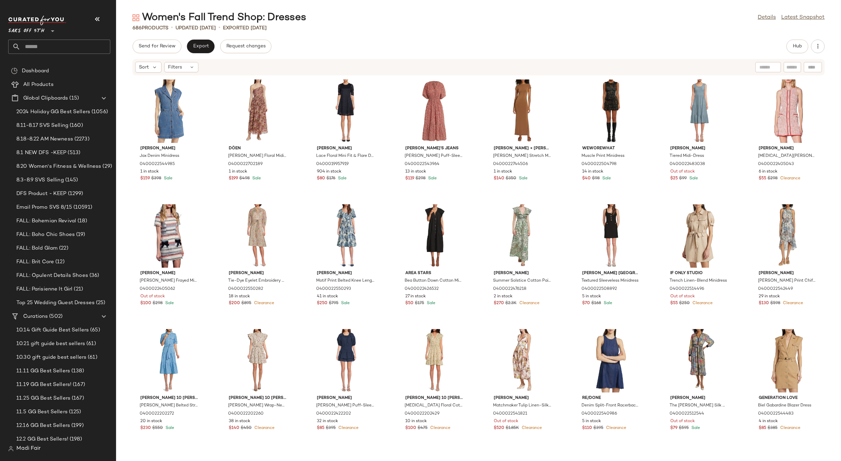
drag, startPoint x: 771, startPoint y: 14, endPoint x: 702, endPoint y: 30, distance: 70.6
click at [771, 14] on link "Details" at bounding box center [766, 18] width 18 height 8
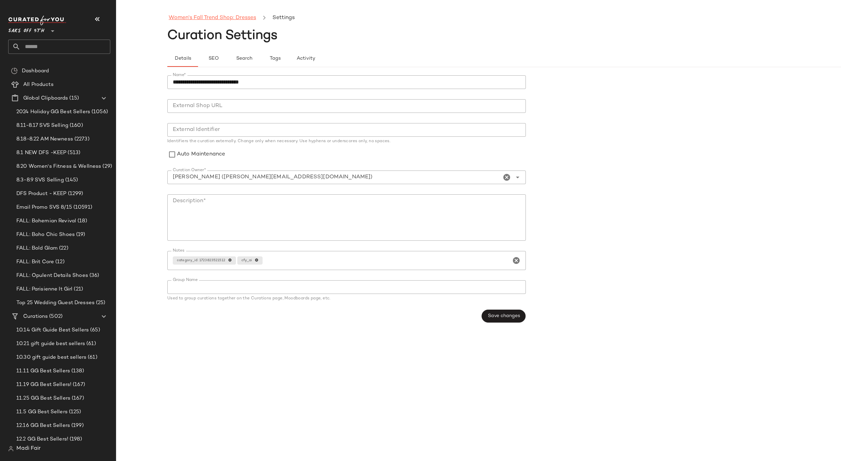
click at [219, 17] on link "Women's Fall Trend Shop: Dresses" at bounding box center [212, 18] width 87 height 9
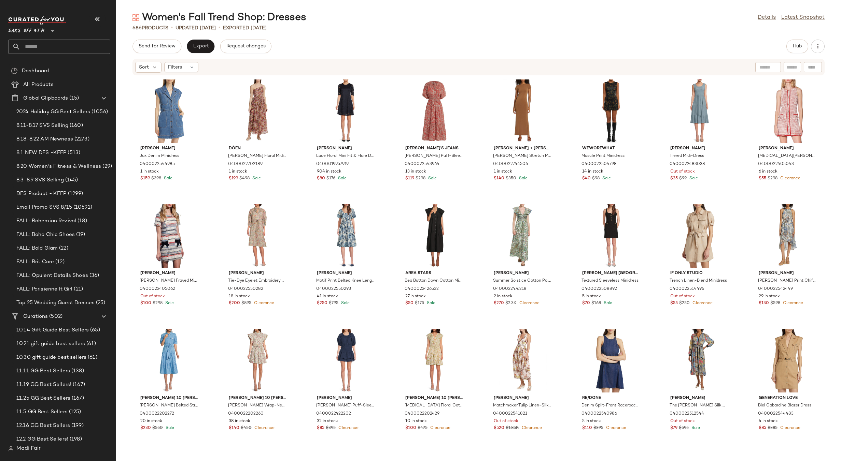
click at [48, 44] on input "text" at bounding box center [65, 47] width 90 height 14
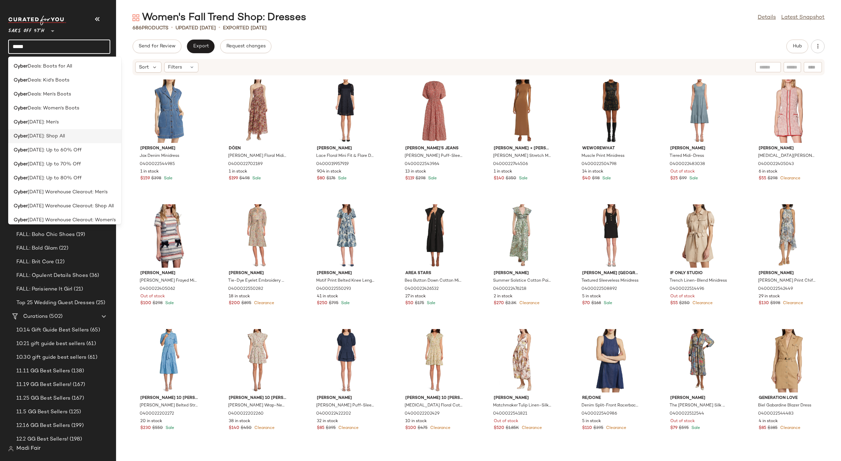
type input "*****"
click at [69, 134] on div "Cyber Sunday: Shop All" at bounding box center [65, 136] width 102 height 7
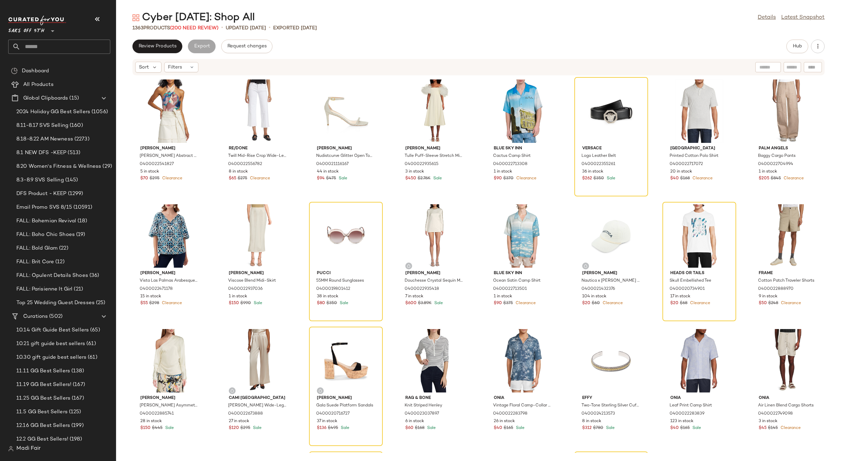
click at [46, 49] on input "text" at bounding box center [65, 47] width 90 height 14
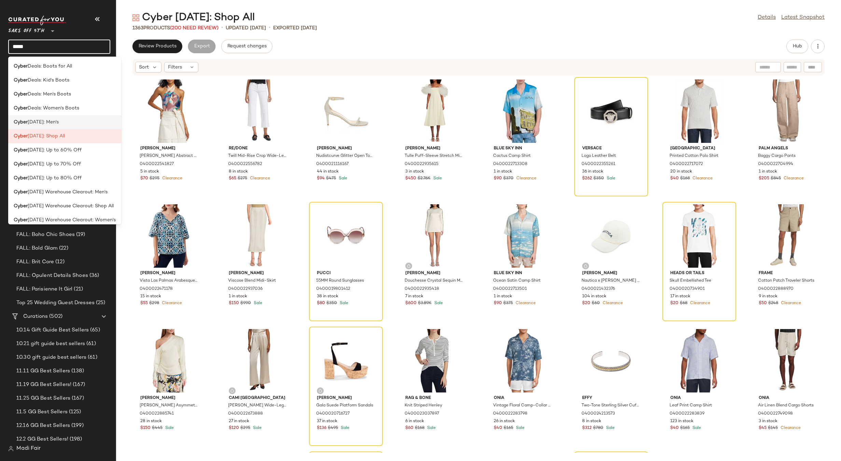
type input "*****"
click at [59, 121] on span "Sunday: Men's" at bounding box center [43, 122] width 31 height 7
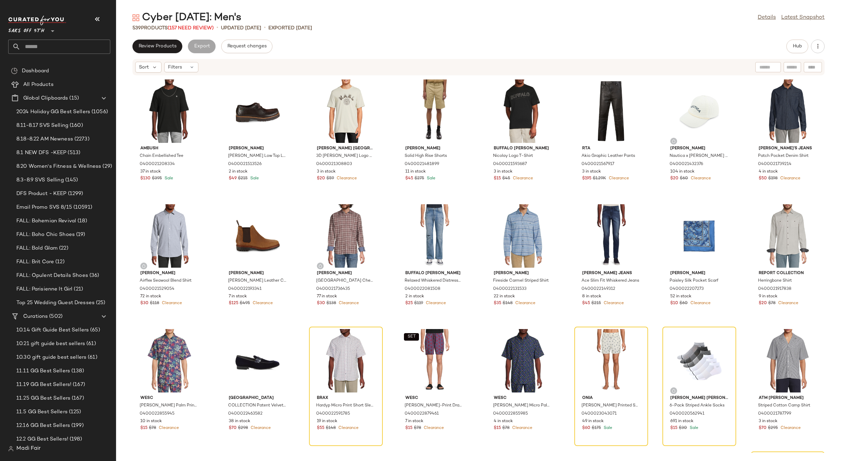
click at [42, 47] on input "text" at bounding box center [65, 47] width 90 height 14
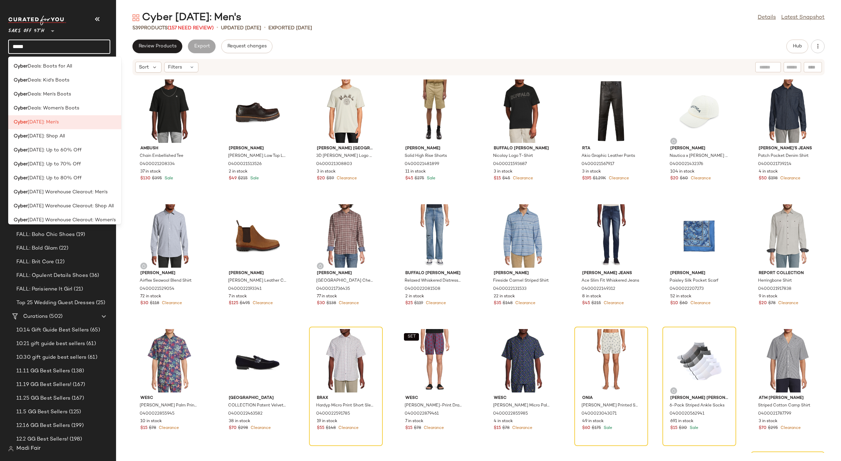
scroll to position [61, 0]
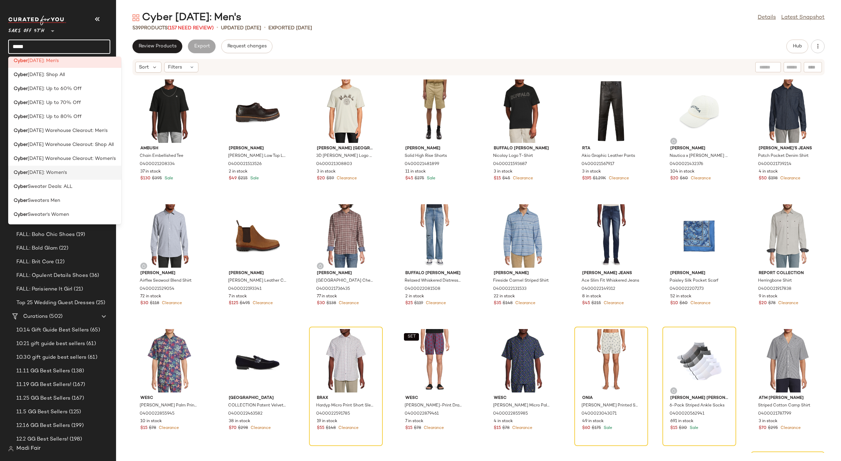
type input "*****"
click at [76, 172] on div "Cyber Sunday: Women's" at bounding box center [65, 172] width 102 height 7
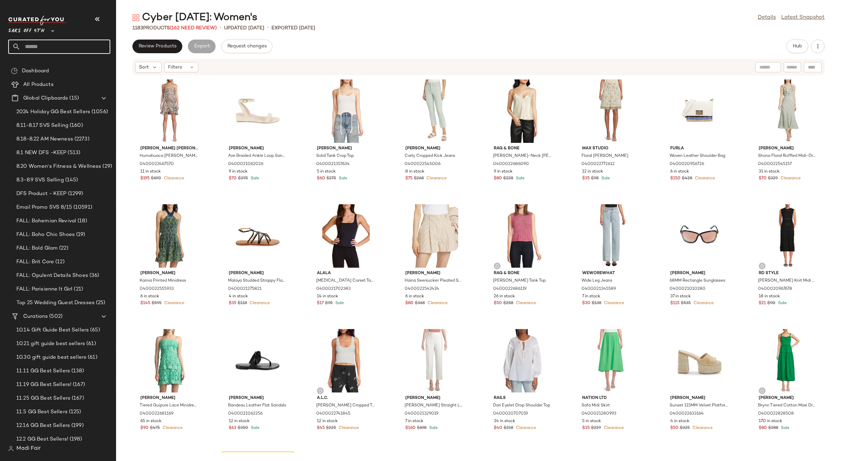
click at [39, 46] on input "text" at bounding box center [65, 47] width 90 height 14
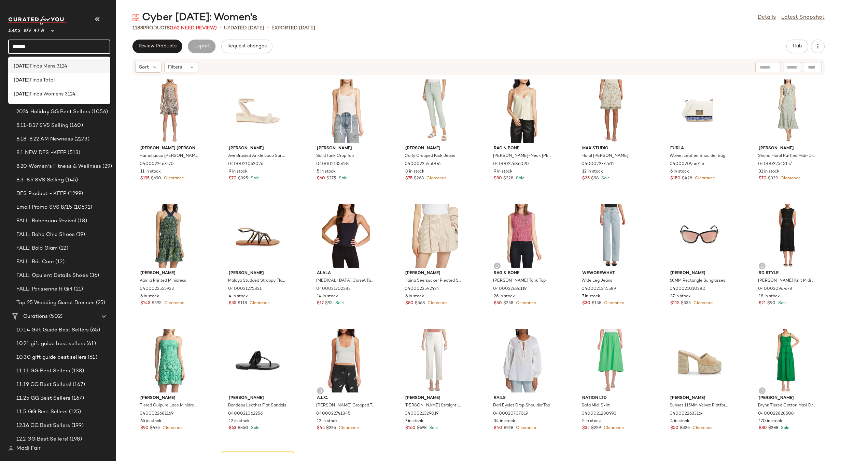
type input "******"
click at [38, 68] on span "Finds Mens 3124" at bounding box center [49, 66] width 38 height 7
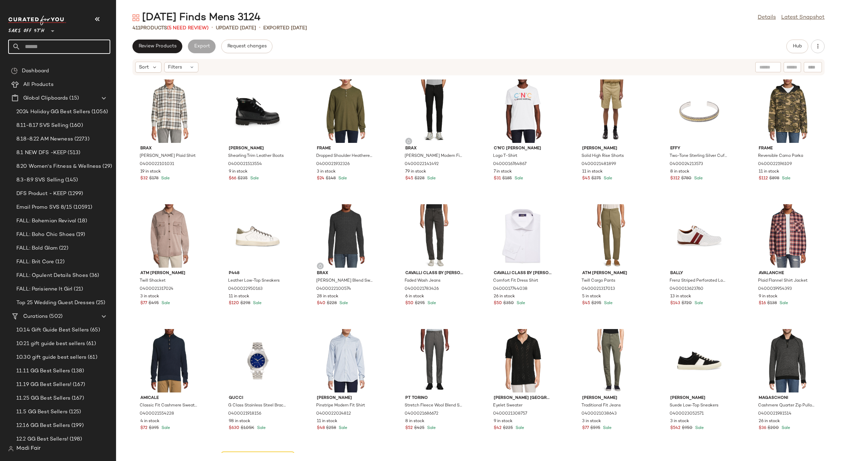
click at [41, 46] on input "text" at bounding box center [65, 47] width 90 height 14
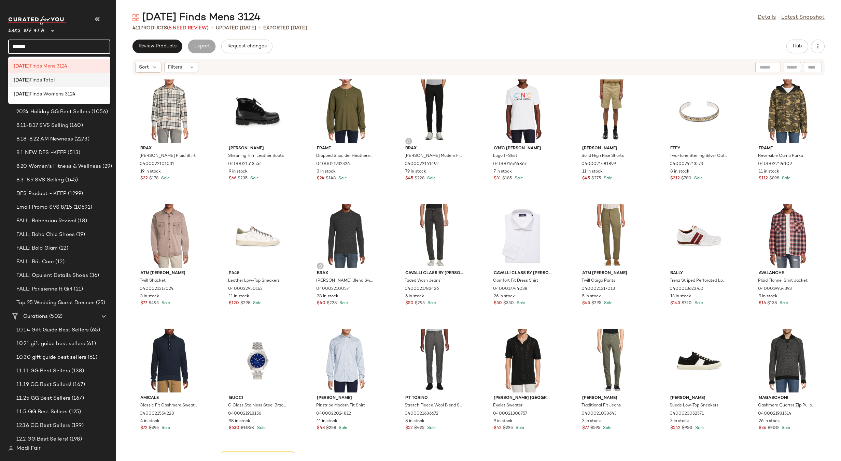
type input "******"
click at [55, 79] on div "Friday Finds Total" at bounding box center [59, 80] width 91 height 7
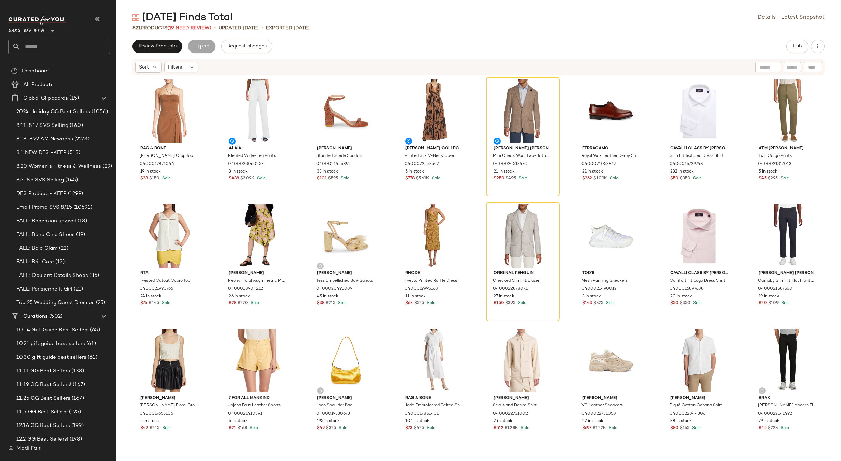
click at [49, 46] on input "text" at bounding box center [65, 47] width 90 height 14
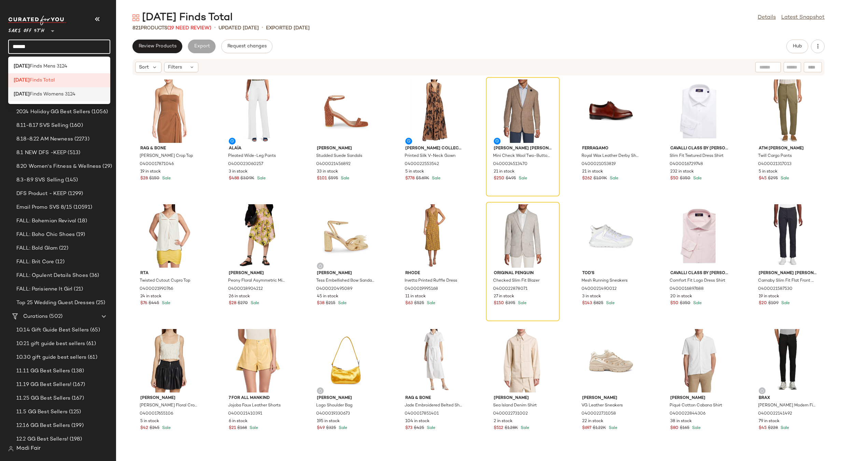
type input "******"
drag, startPoint x: 67, startPoint y: 97, endPoint x: 120, endPoint y: 32, distance: 83.9
click at [67, 96] on span "Finds Womens 3124" at bounding box center [53, 94] width 46 height 7
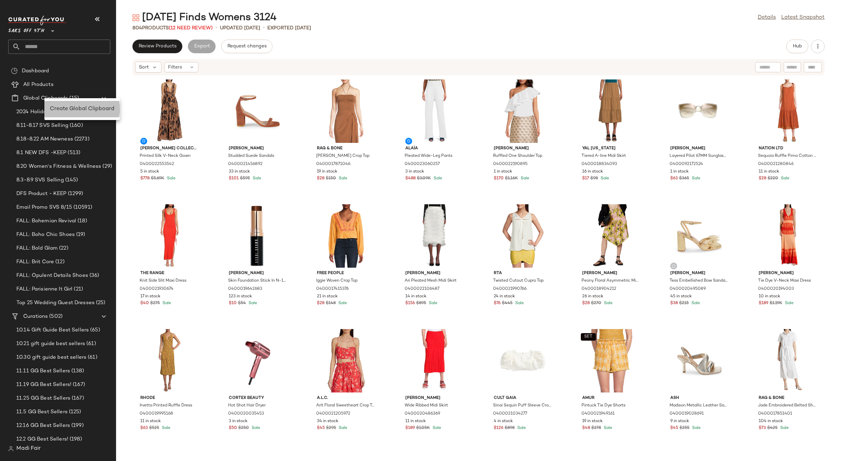
click at [68, 106] on span "Create Global Clipboard" at bounding box center [82, 109] width 64 height 6
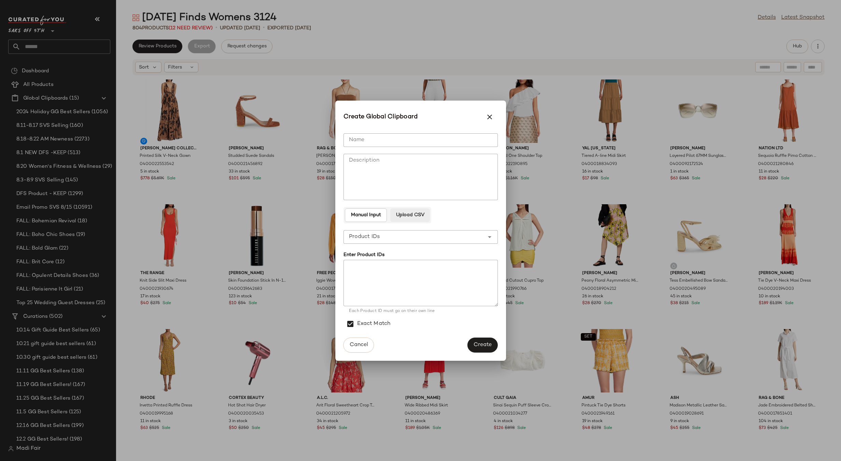
click at [415, 216] on span "Upload CSV" at bounding box center [410, 215] width 29 height 5
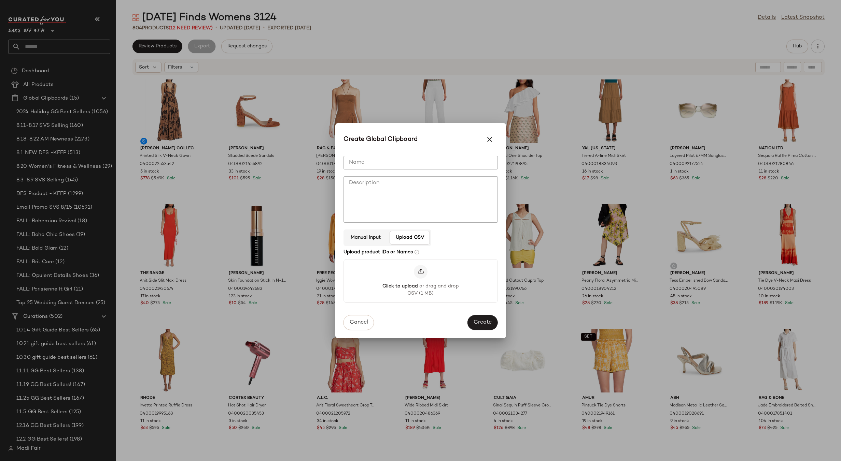
click at [385, 166] on input "Name" at bounding box center [420, 163] width 154 height 14
type input "**********"
click at [485, 326] on span "Create" at bounding box center [482, 323] width 18 height 6
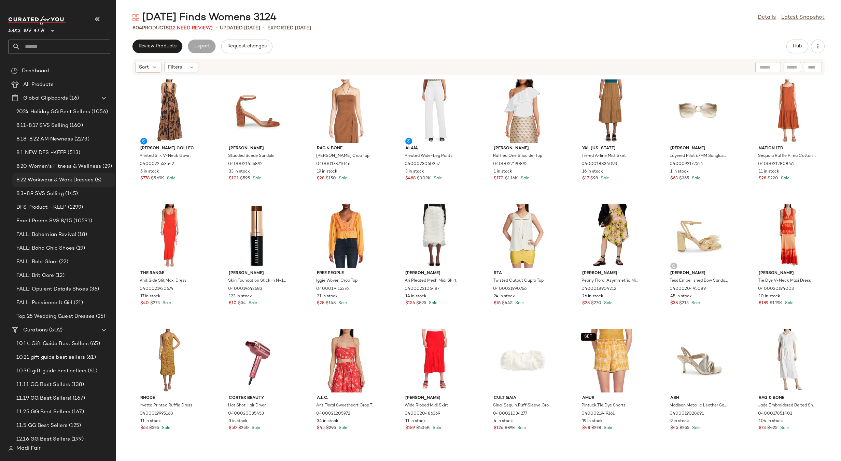
click at [66, 184] on div "8.22 Workwear & Work Dresses (8)" at bounding box center [63, 180] width 102 height 14
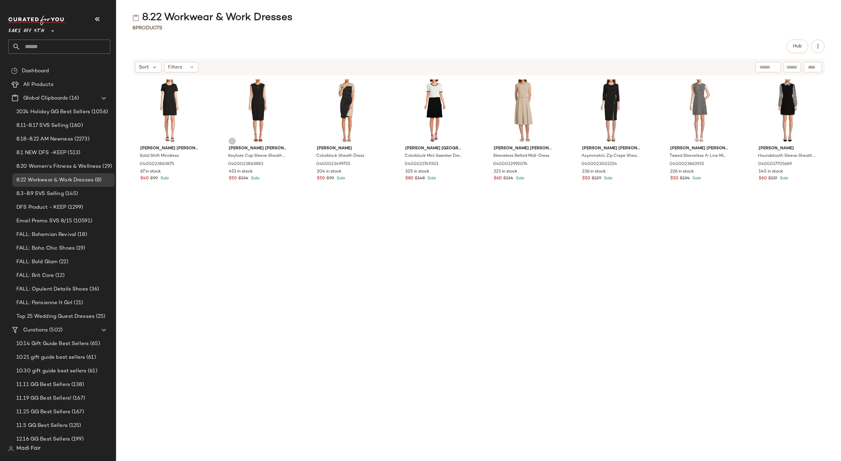
click at [46, 40] on input "text" at bounding box center [65, 47] width 90 height 14
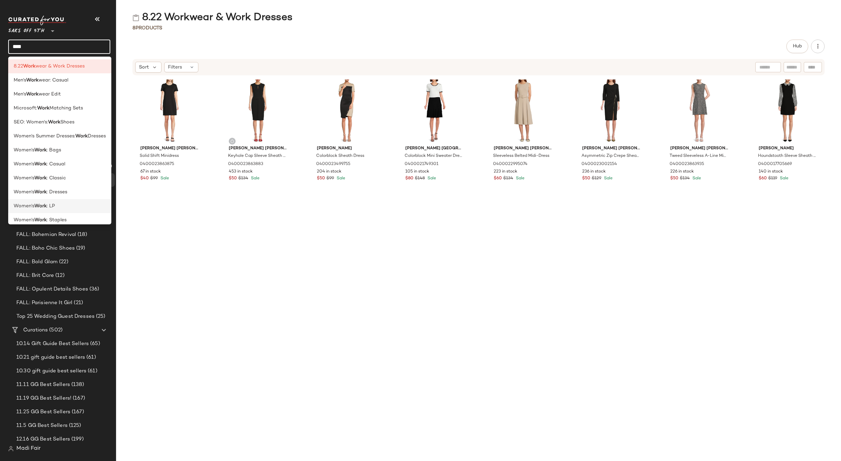
type input "****"
click at [63, 227] on div "Women's Work : LP" at bounding box center [59, 234] width 103 height 14
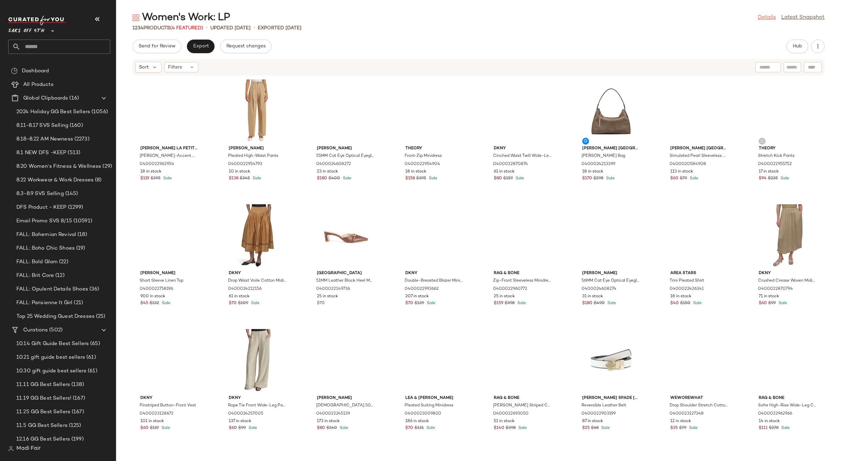
click at [765, 16] on link "Details" at bounding box center [766, 18] width 18 height 8
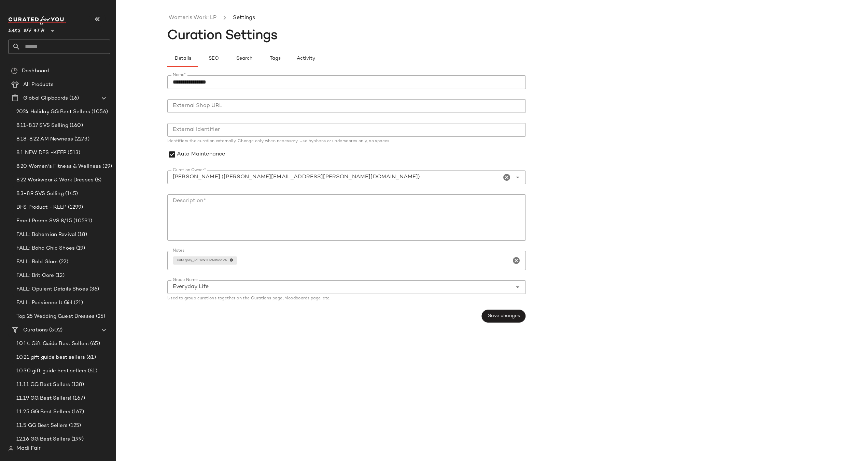
click at [45, 42] on input "text" at bounding box center [65, 47] width 90 height 14
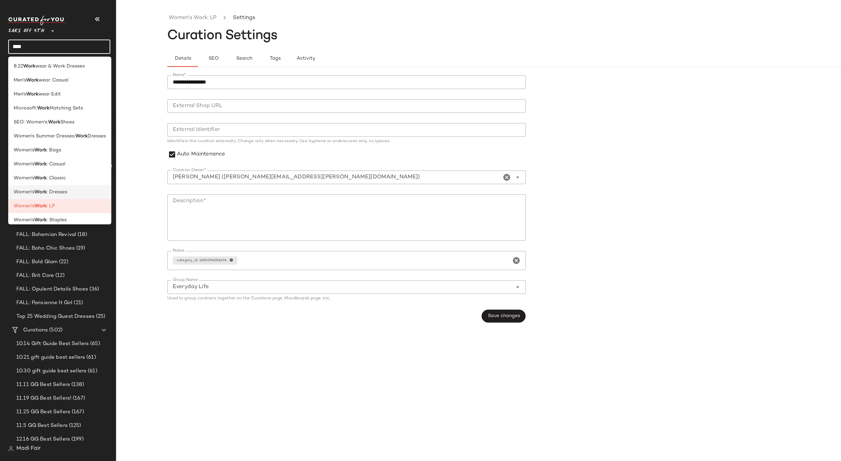
type input "****"
click at [64, 189] on span ": Dresses" at bounding box center [57, 192] width 20 height 7
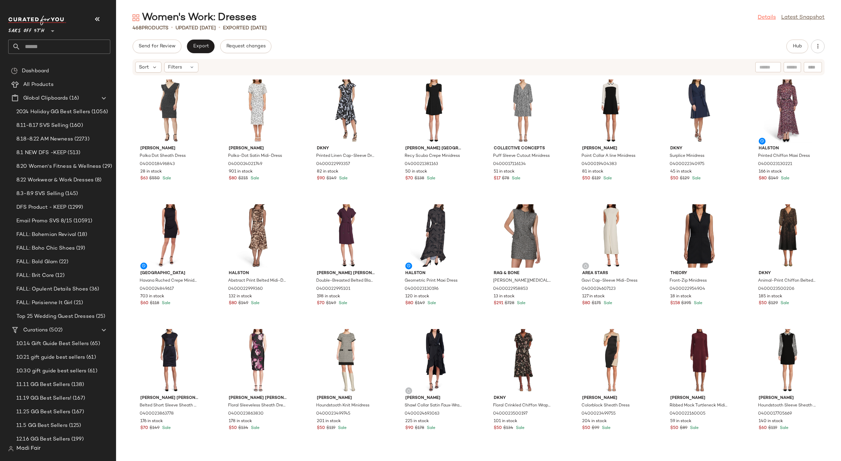
click at [762, 19] on link "Details" at bounding box center [766, 18] width 18 height 8
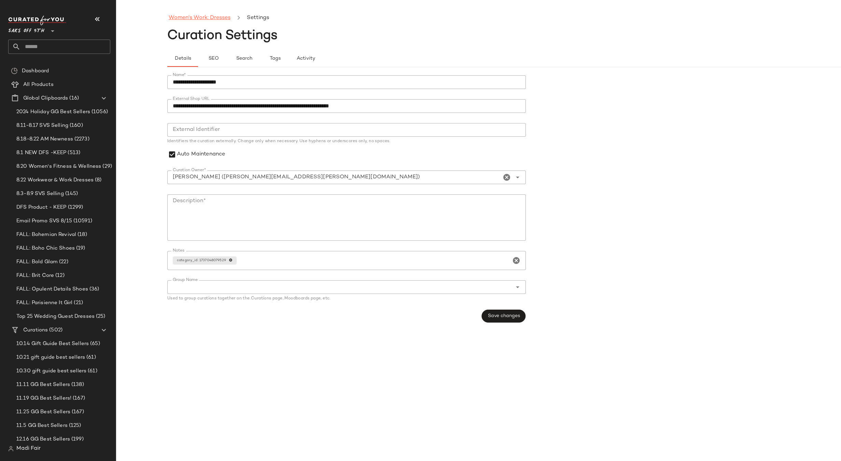
click at [194, 14] on link "Women's Work: Dresses" at bounding box center [200, 18] width 62 height 9
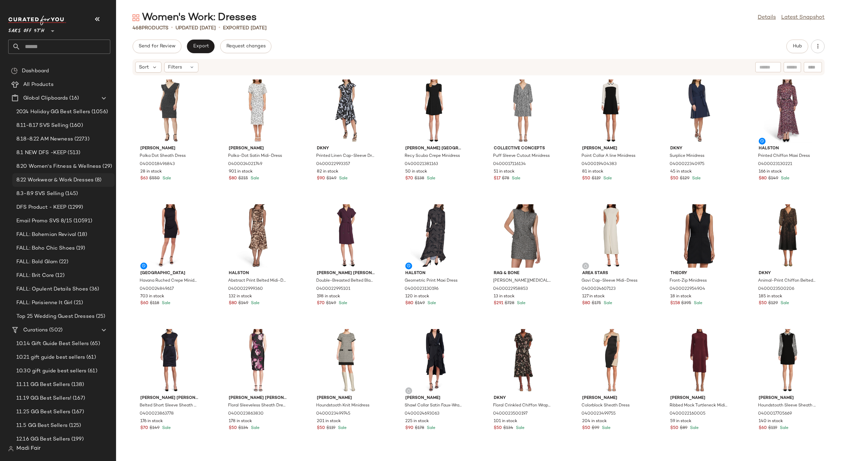
click at [79, 179] on span "8.22 Workwear & Work Dresses" at bounding box center [54, 180] width 77 height 8
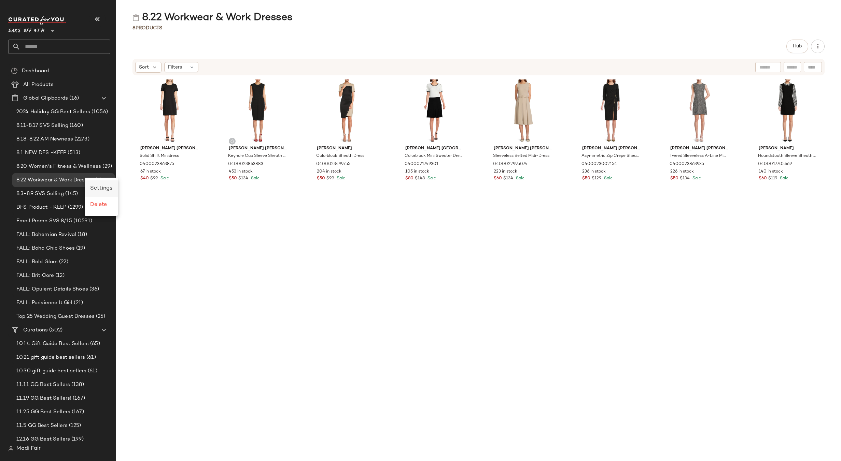
click at [104, 186] on span "Settings" at bounding box center [101, 189] width 22 height 6
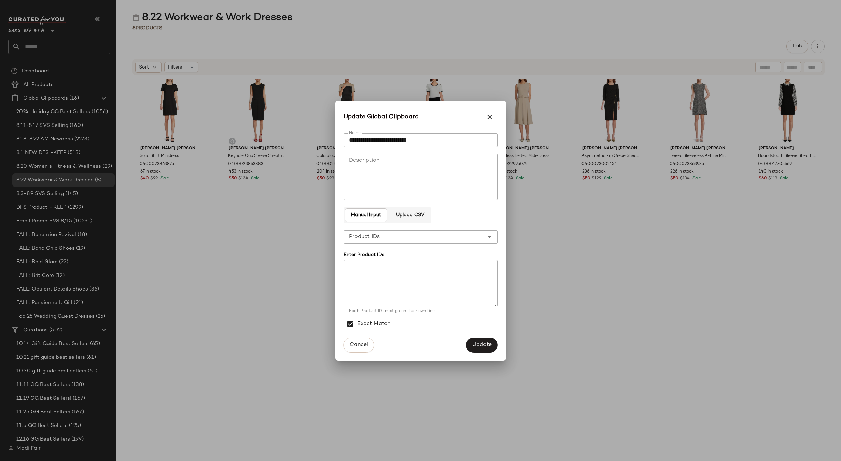
click at [358, 139] on input "**********" at bounding box center [420, 140] width 154 height 14
type input "**********"
click at [489, 347] on span "Update" at bounding box center [482, 345] width 20 height 6
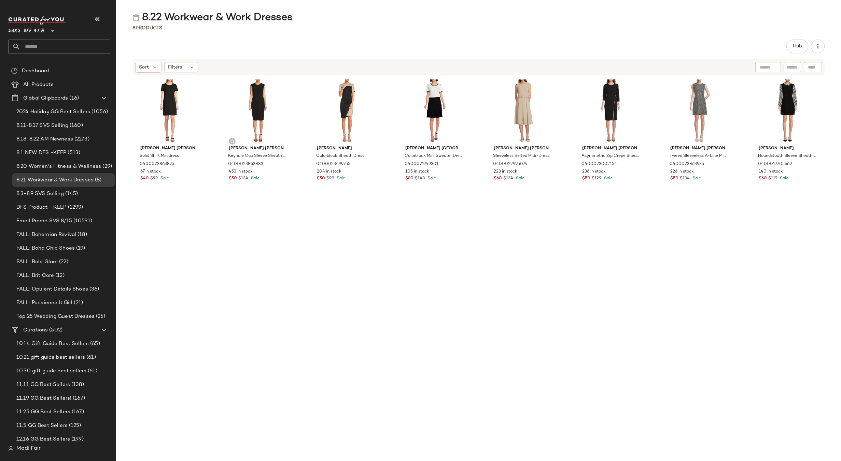
click at [309, 247] on div "Calvin Klein Solid Shift Minidress 0400023863875 67 in stock $40 $99 Sale" at bounding box center [346, 265] width 74 height 376
click at [522, 366] on div "Calvin Klein Sleeveless Belted Midi-Dress 0400022995074 223 in stock $60 $134 S…" at bounding box center [523, 265] width 74 height 376
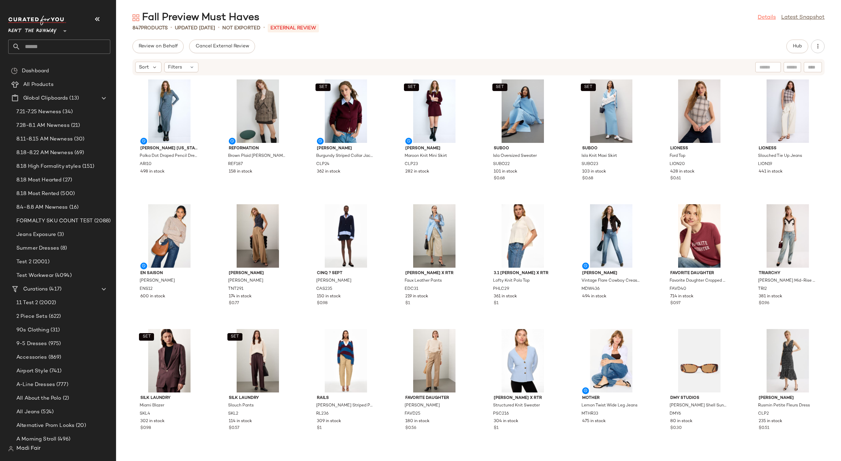
click at [768, 15] on link "Details" at bounding box center [766, 18] width 18 height 8
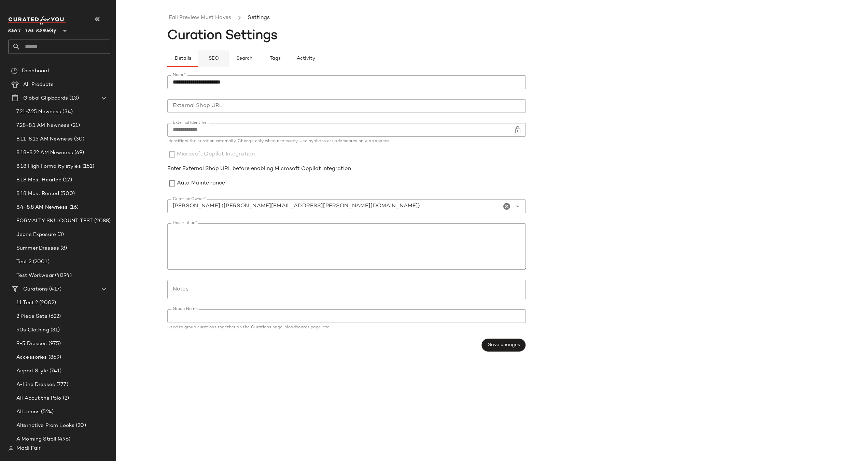
click at [259, 55] on button "SEO" at bounding box center [274, 59] width 31 height 16
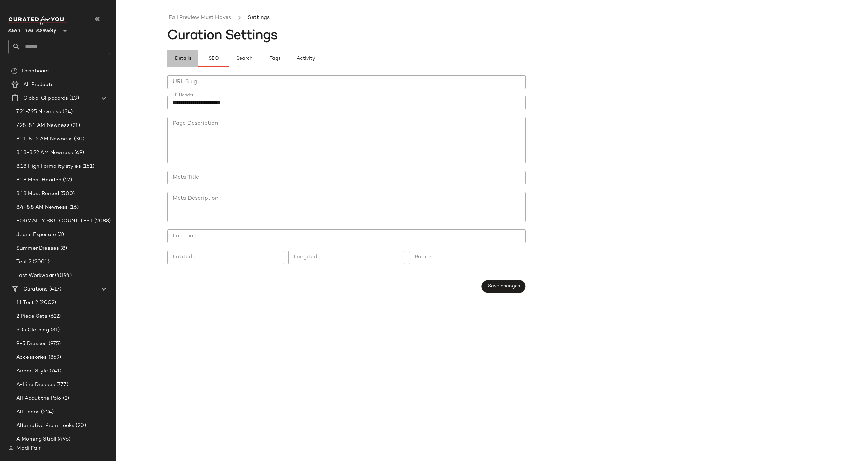
click at [182, 56] on span "Details" at bounding box center [182, 58] width 17 height 5
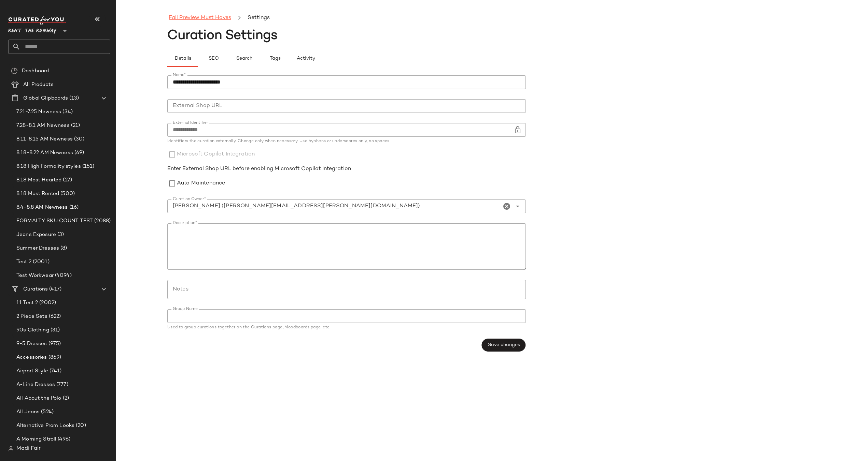
click at [190, 14] on link "Fall Preview Must Haves" at bounding box center [200, 18] width 62 height 9
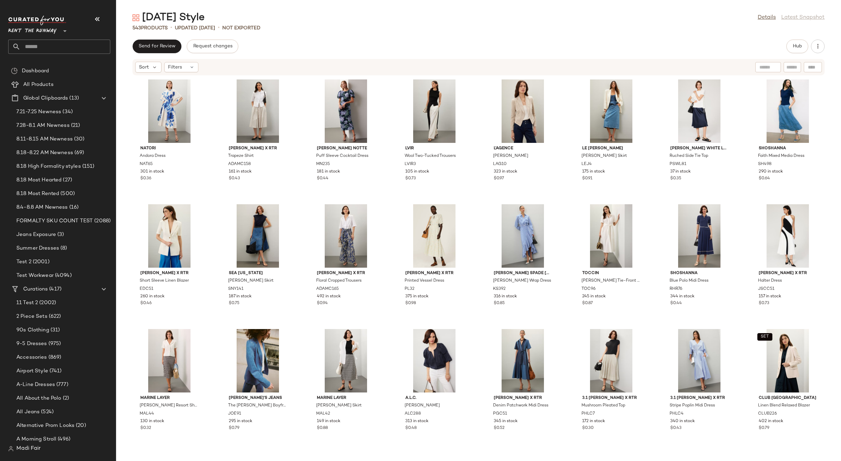
drag, startPoint x: 767, startPoint y: 16, endPoint x: 676, endPoint y: 19, distance: 91.5
click at [767, 16] on link "Details" at bounding box center [766, 18] width 18 height 8
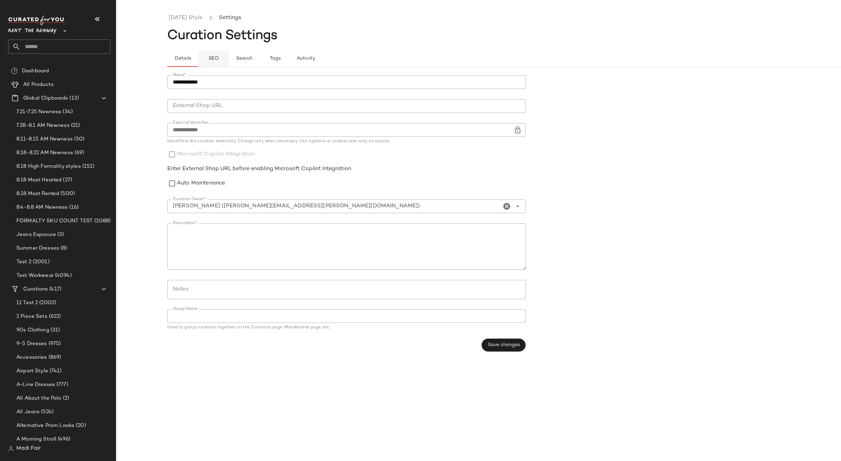
click at [210, 59] on span "SEO" at bounding box center [213, 58] width 11 height 5
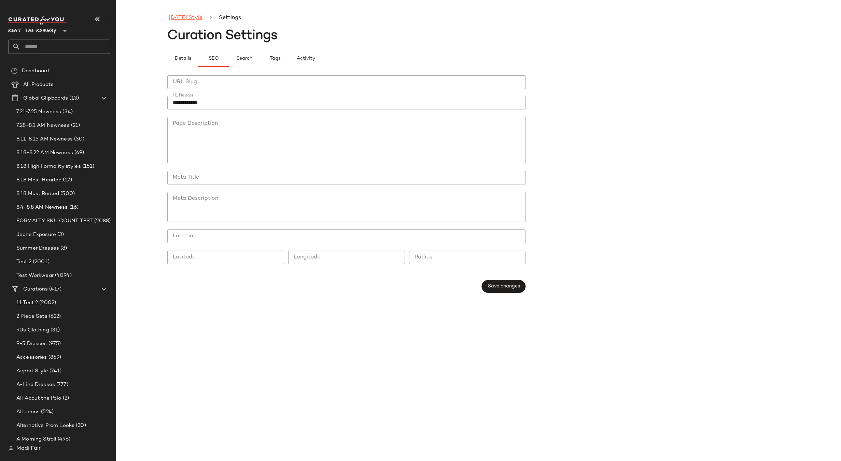
click at [185, 19] on link "Sunday Style" at bounding box center [186, 18] width 34 height 9
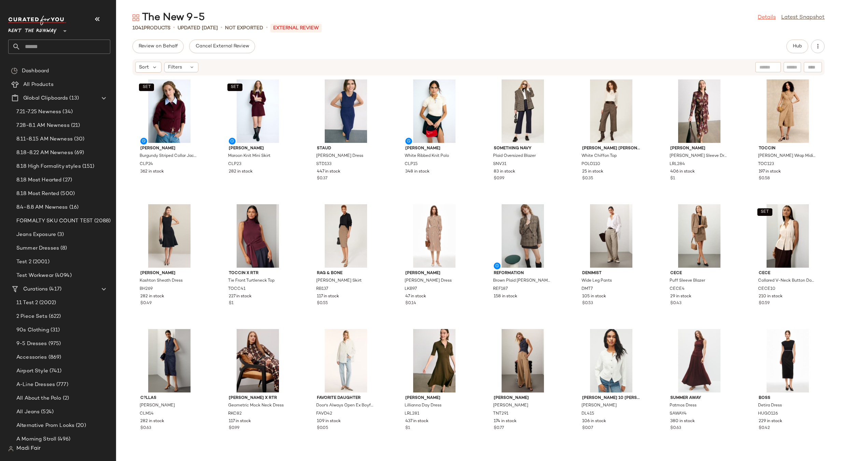
click at [770, 15] on link "Details" at bounding box center [766, 18] width 18 height 8
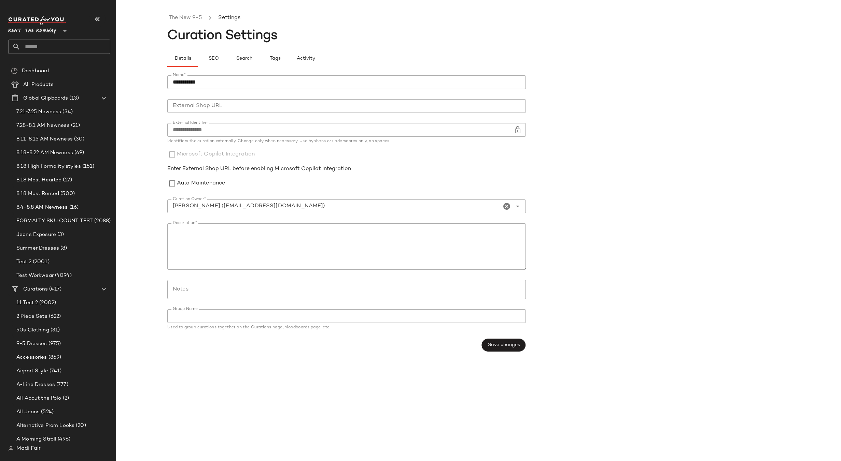
click at [201, 127] on input "**********" at bounding box center [340, 130] width 346 height 14
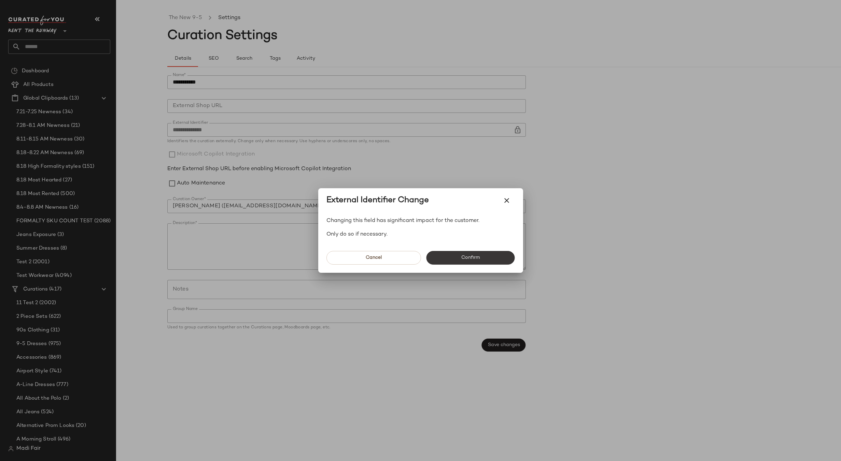
click at [469, 260] on span "Confirm" at bounding box center [470, 257] width 19 height 5
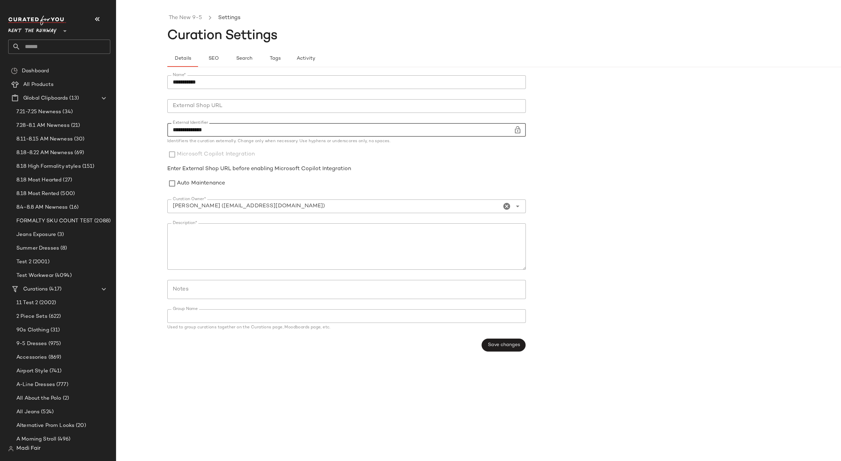
drag, startPoint x: 185, startPoint y: 130, endPoint x: 163, endPoint y: 130, distance: 21.5
click at [163, 130] on div "**********" at bounding box center [420, 236] width 841 height 450
type input "**********"
click at [513, 345] on span "Save changes" at bounding box center [503, 345] width 32 height 5
click at [215, 59] on span "SEO" at bounding box center [213, 58] width 11 height 5
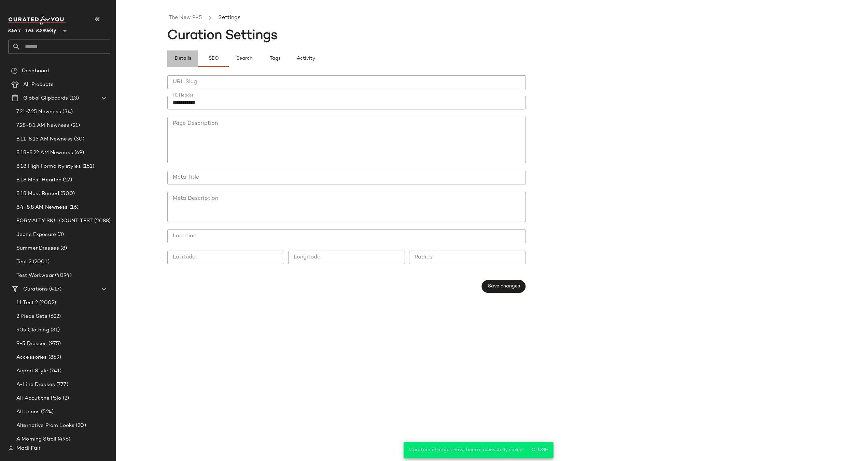
click at [177, 59] on span "Details" at bounding box center [182, 58] width 17 height 5
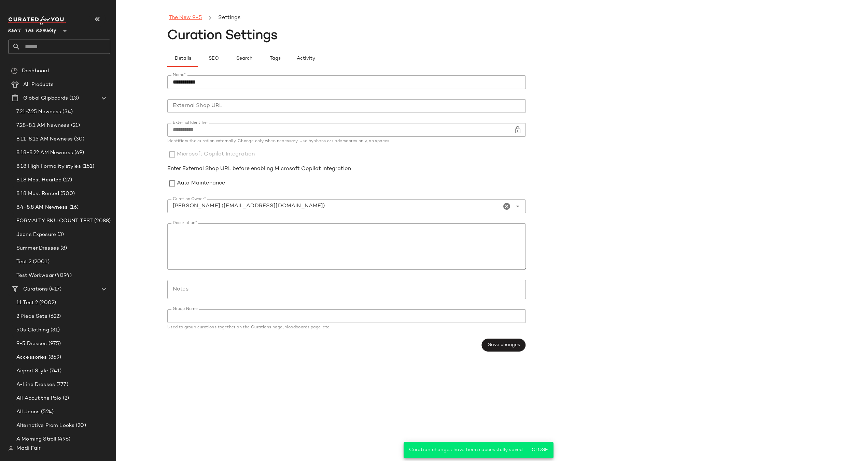
click at [187, 20] on link "The New 9-5" at bounding box center [185, 18] width 33 height 9
